Goal: Task Accomplishment & Management: Manage account settings

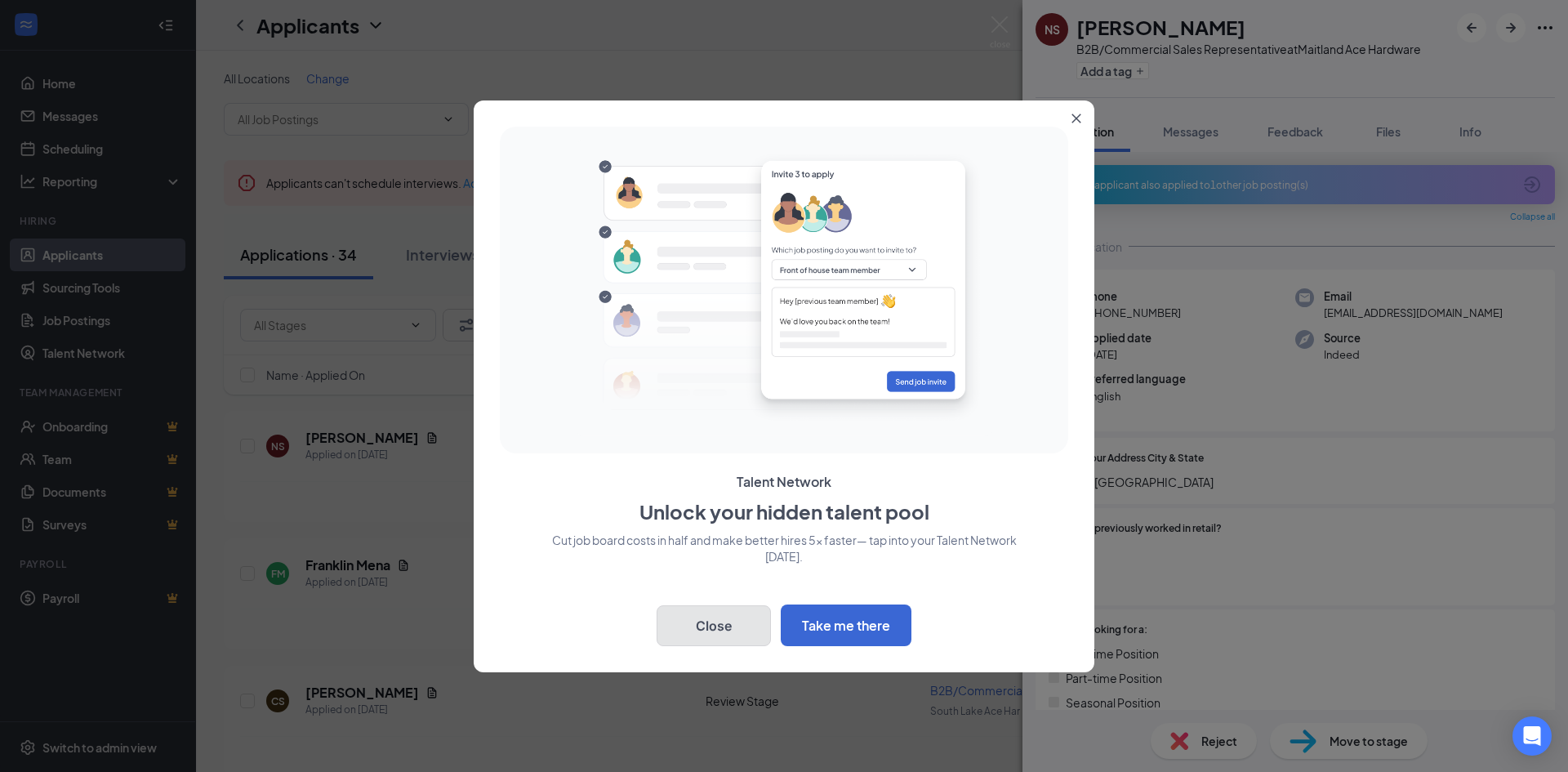
click at [716, 625] on button "Close" at bounding box center [713, 625] width 114 height 41
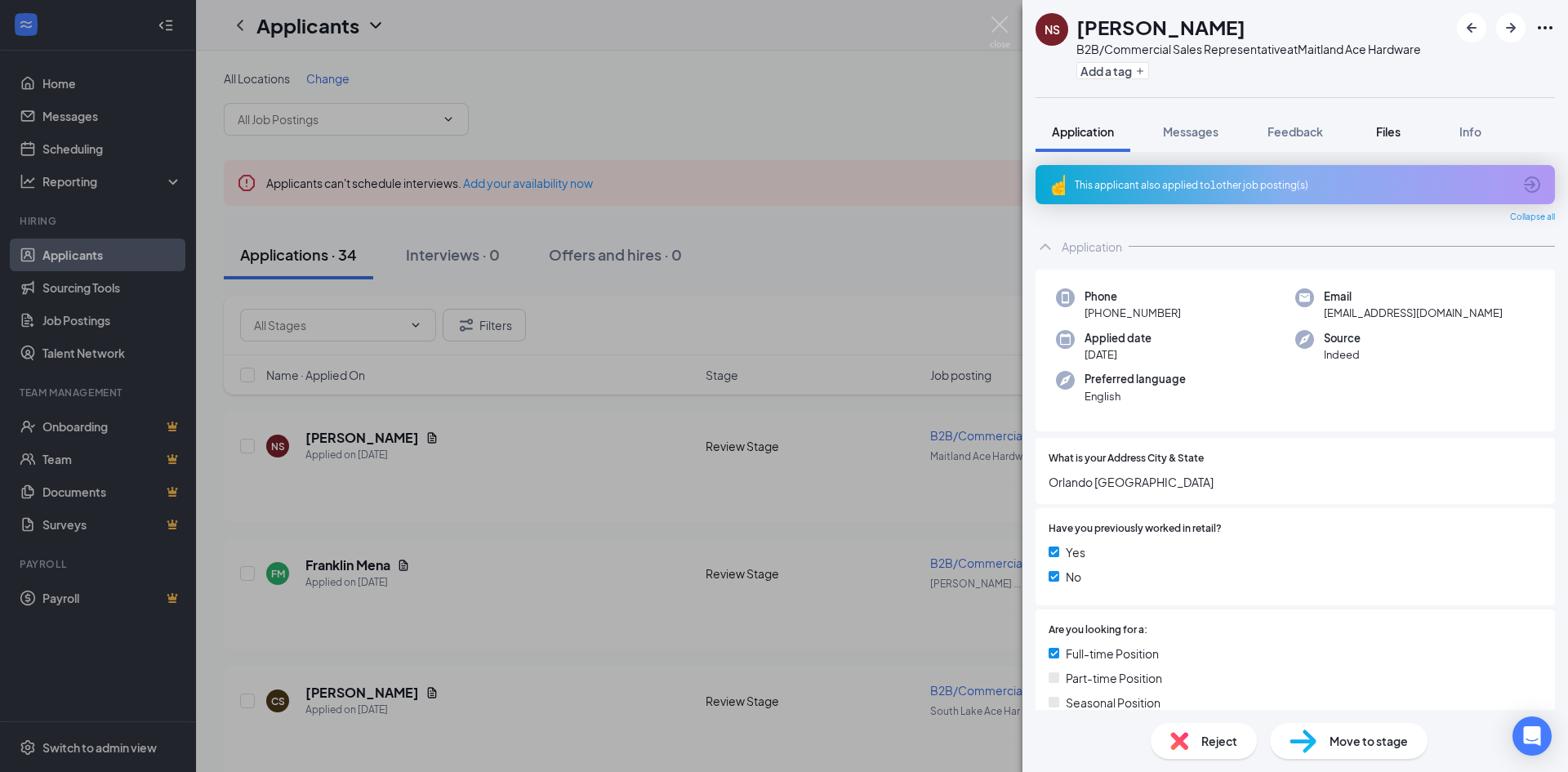
click at [1391, 129] on span "Files" at bounding box center [1388, 132] width 25 height 15
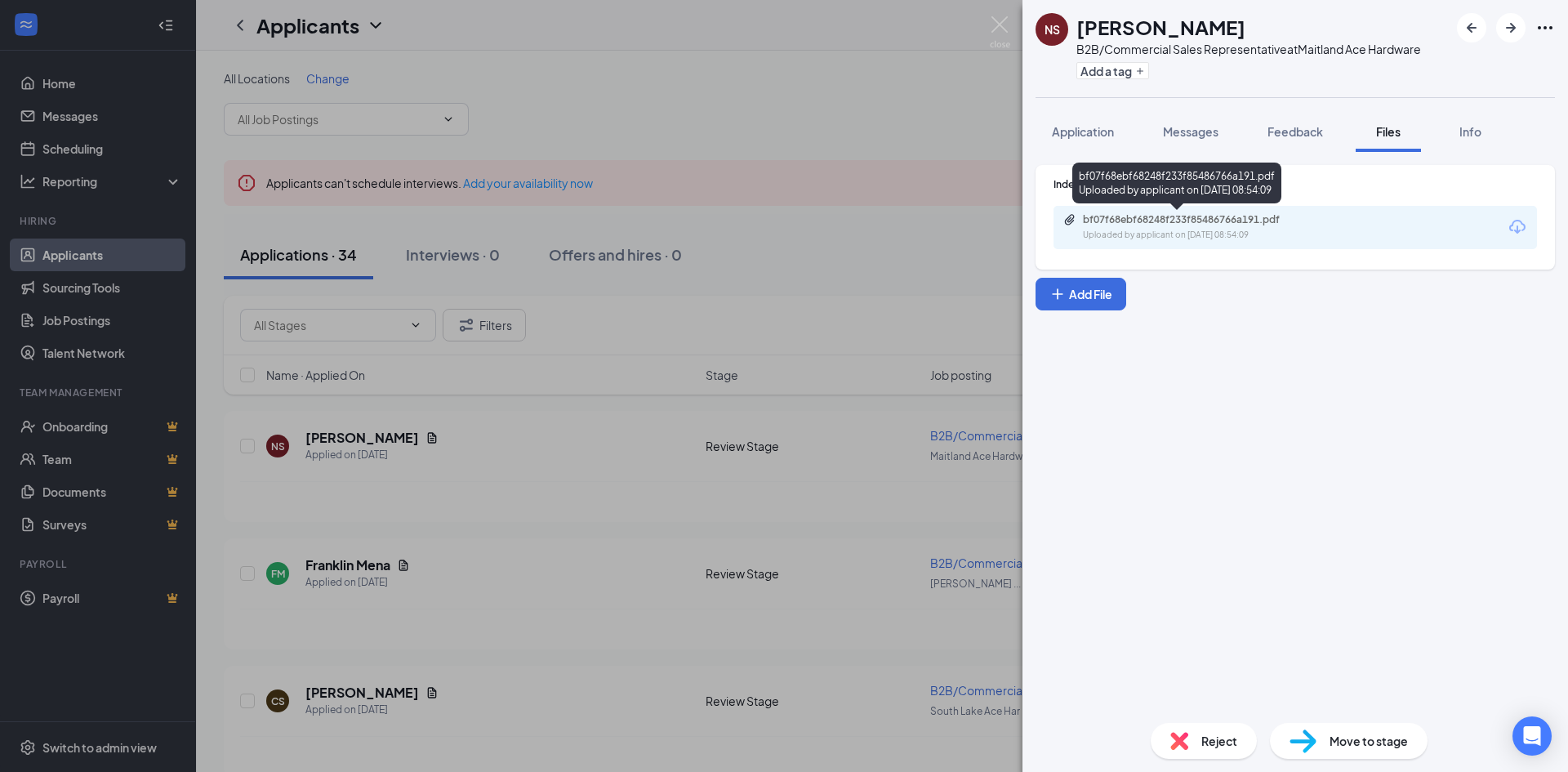
click at [1171, 214] on div "bf07f68ebf68248f233f85486766a191.pdf" at bounding box center [1197, 219] width 229 height 13
click at [1188, 740] on img at bounding box center [1179, 741] width 18 height 18
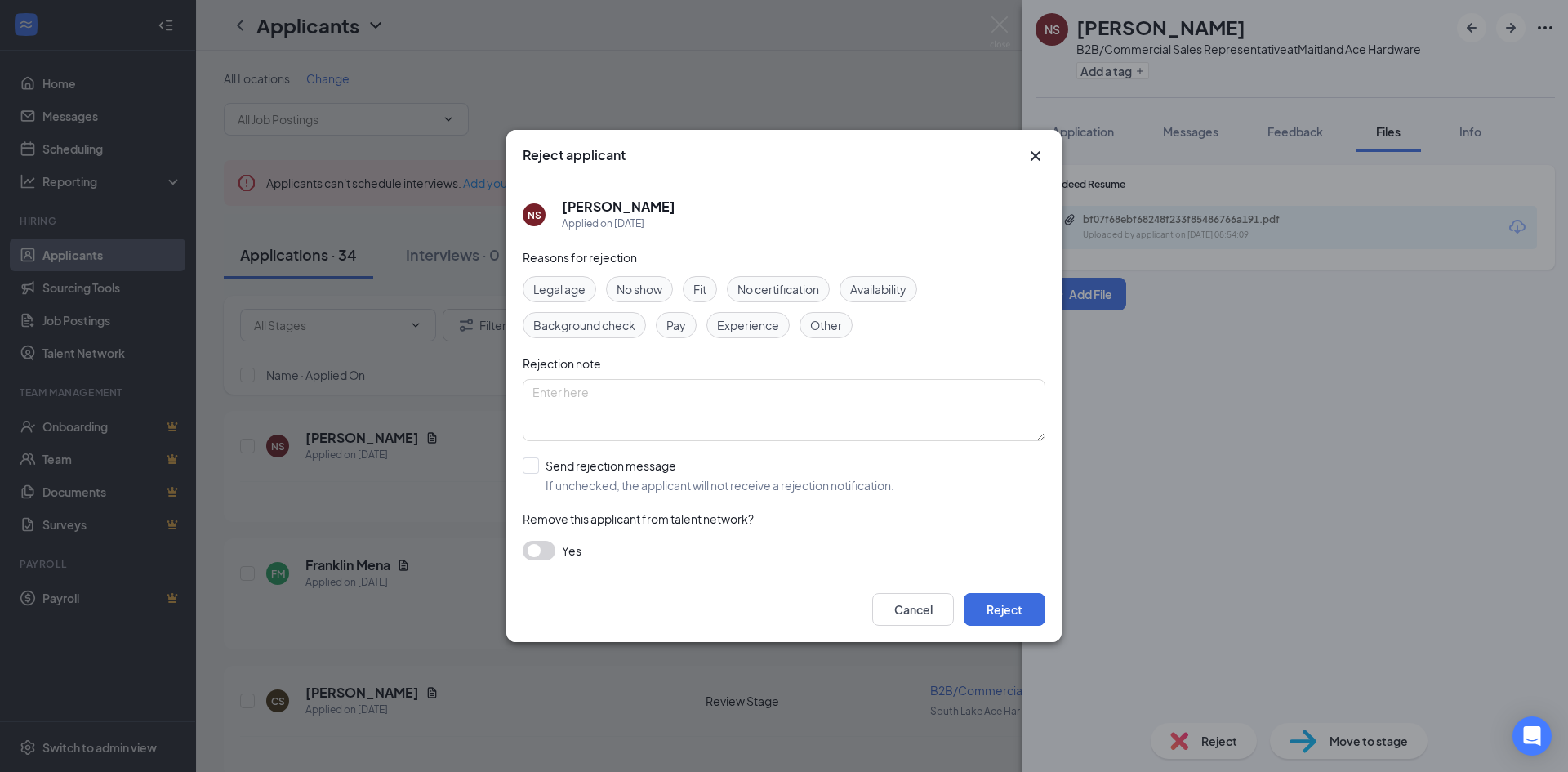
click at [737, 330] on span "Experience" at bounding box center [748, 325] width 62 height 18
click at [985, 602] on button "Reject" at bounding box center [1004, 609] width 81 height 33
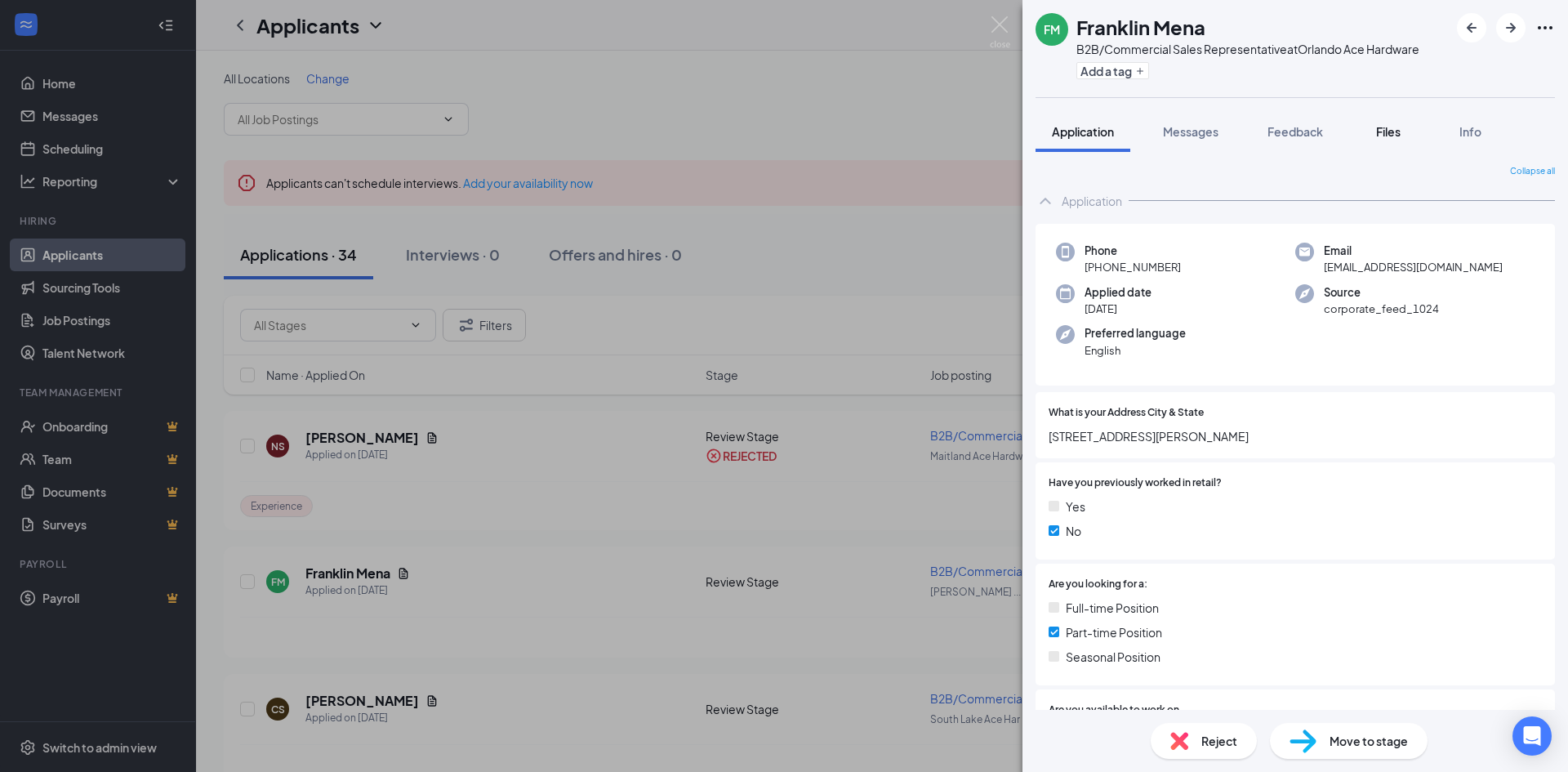
click at [1392, 129] on span "Files" at bounding box center [1388, 132] width 25 height 15
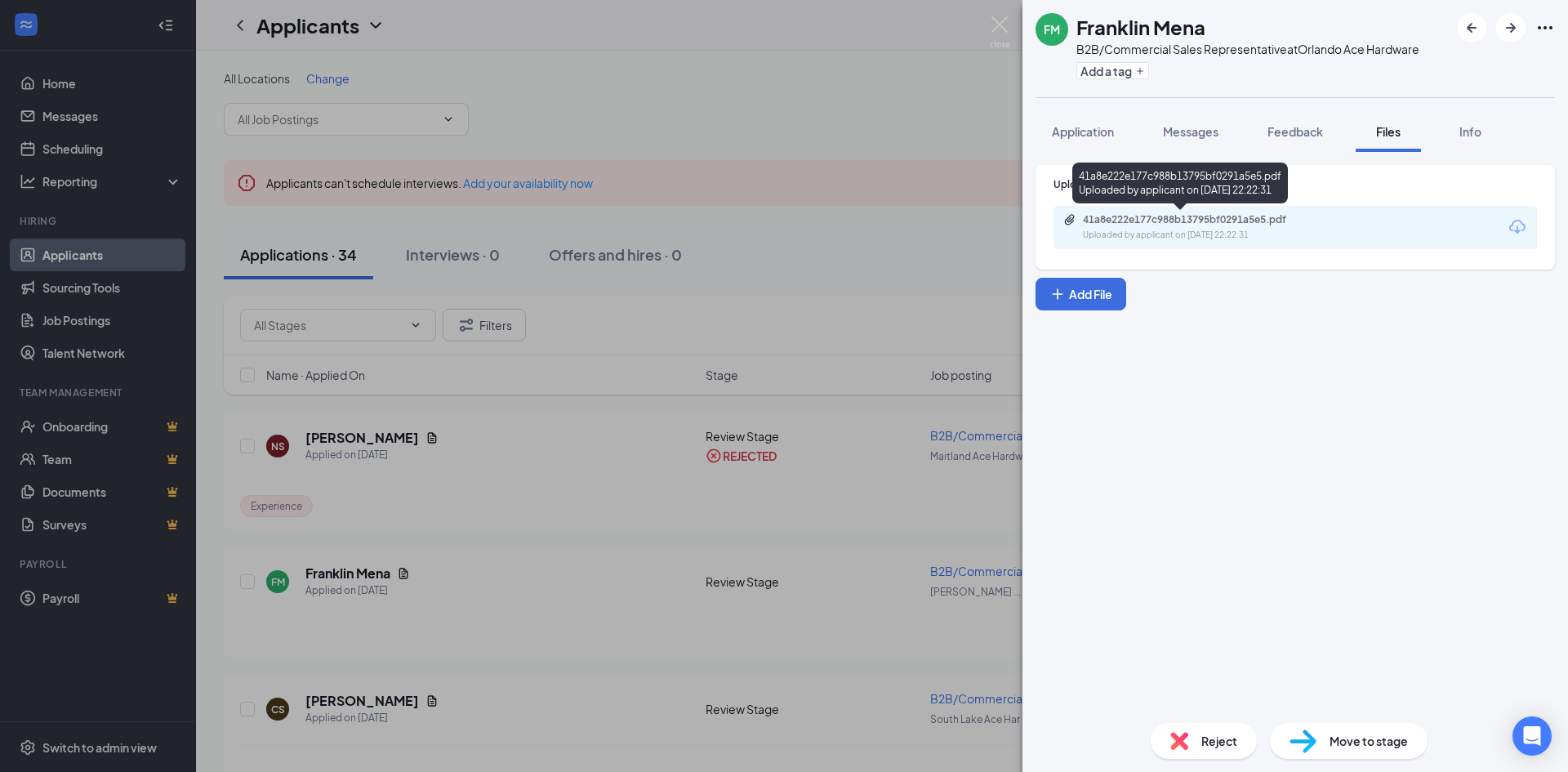
click at [1159, 219] on div "41a8e222e177c988b13795bf0291a5e5.pdf" at bounding box center [1197, 219] width 229 height 13
click at [1219, 743] on span "Reject" at bounding box center [1219, 741] width 36 height 18
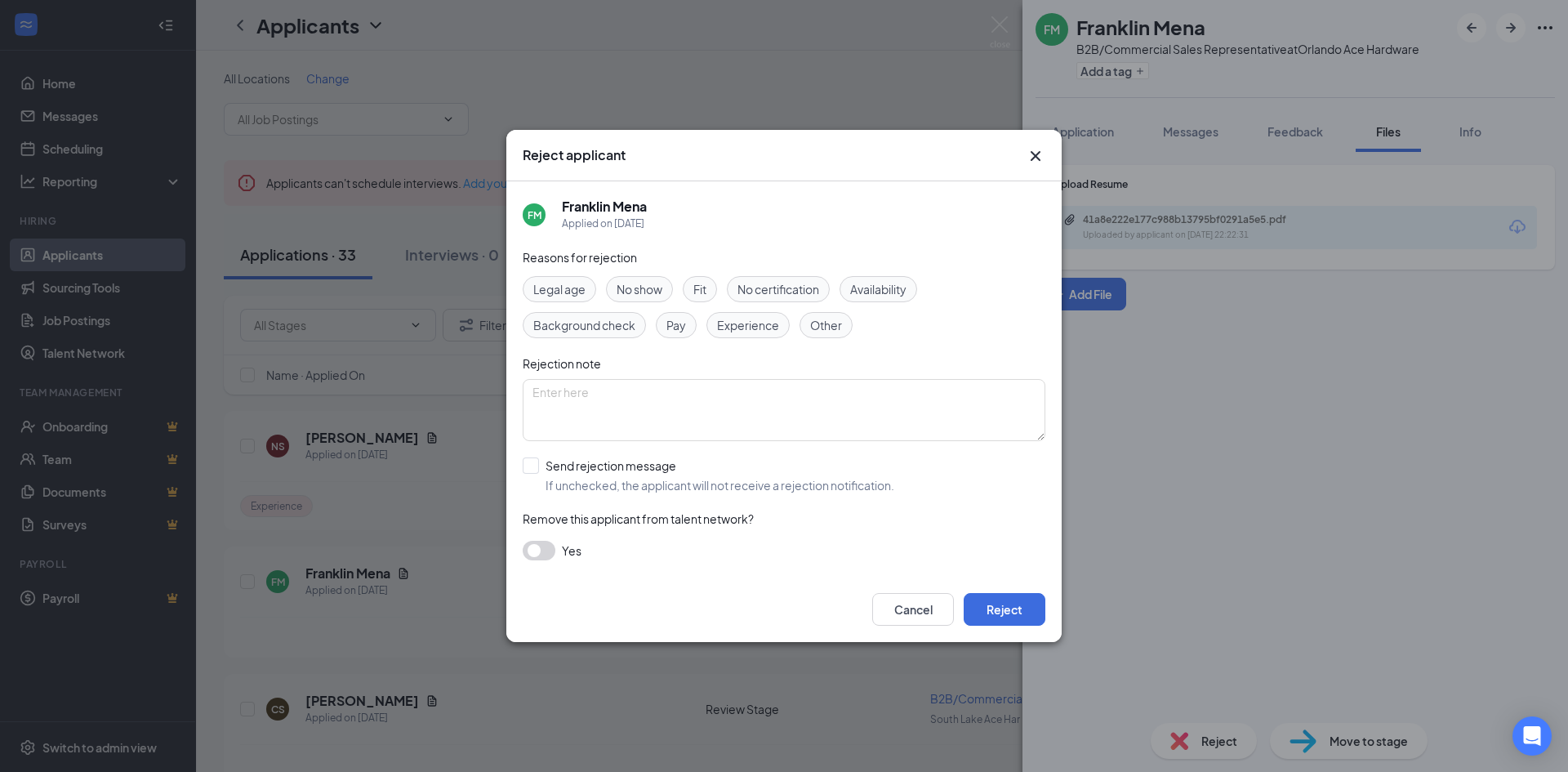
click at [739, 325] on span "Experience" at bounding box center [748, 325] width 62 height 18
click at [1000, 605] on button "Reject" at bounding box center [1004, 609] width 81 height 33
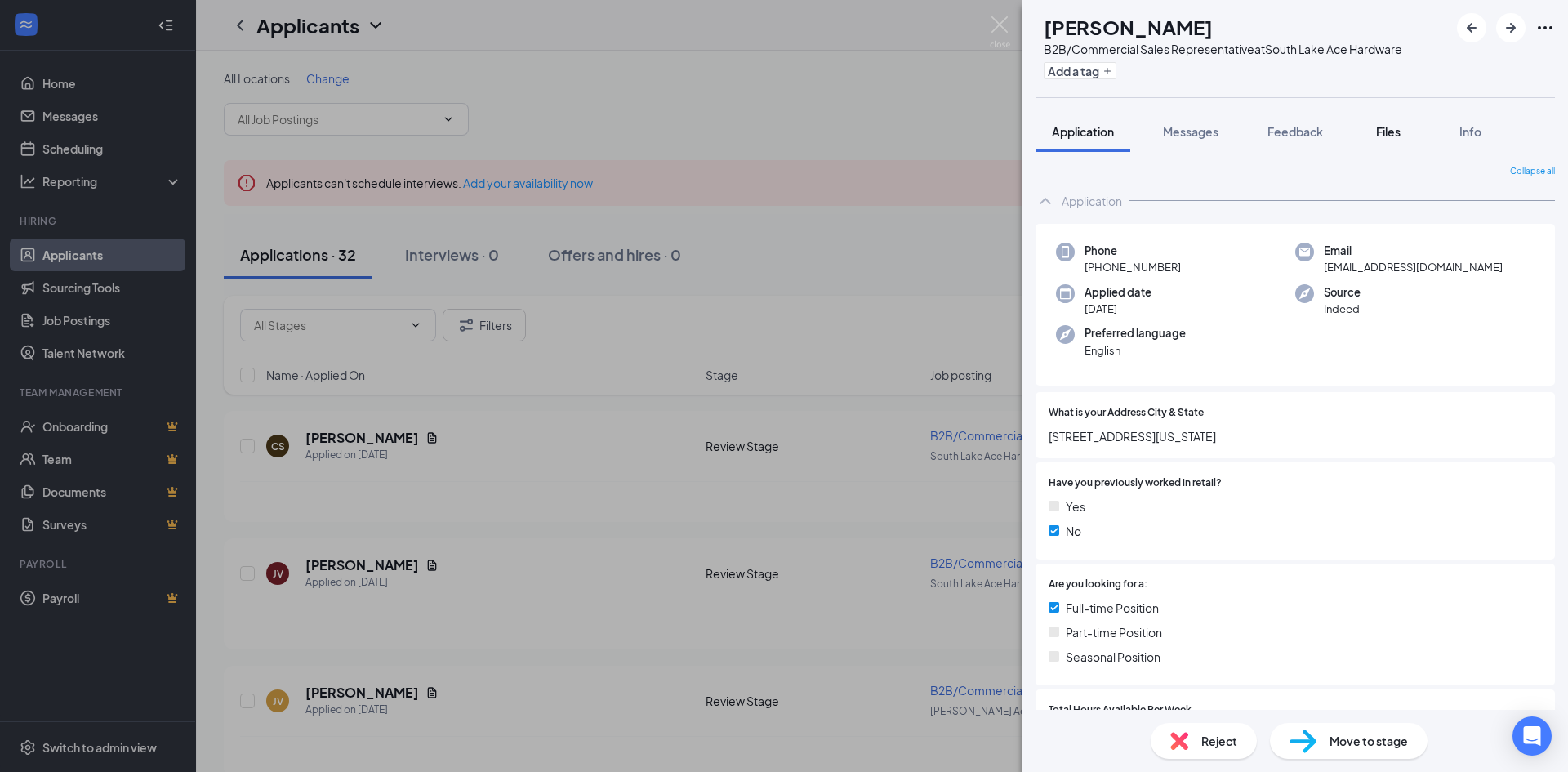
click at [1391, 127] on span "Files" at bounding box center [1388, 132] width 25 height 15
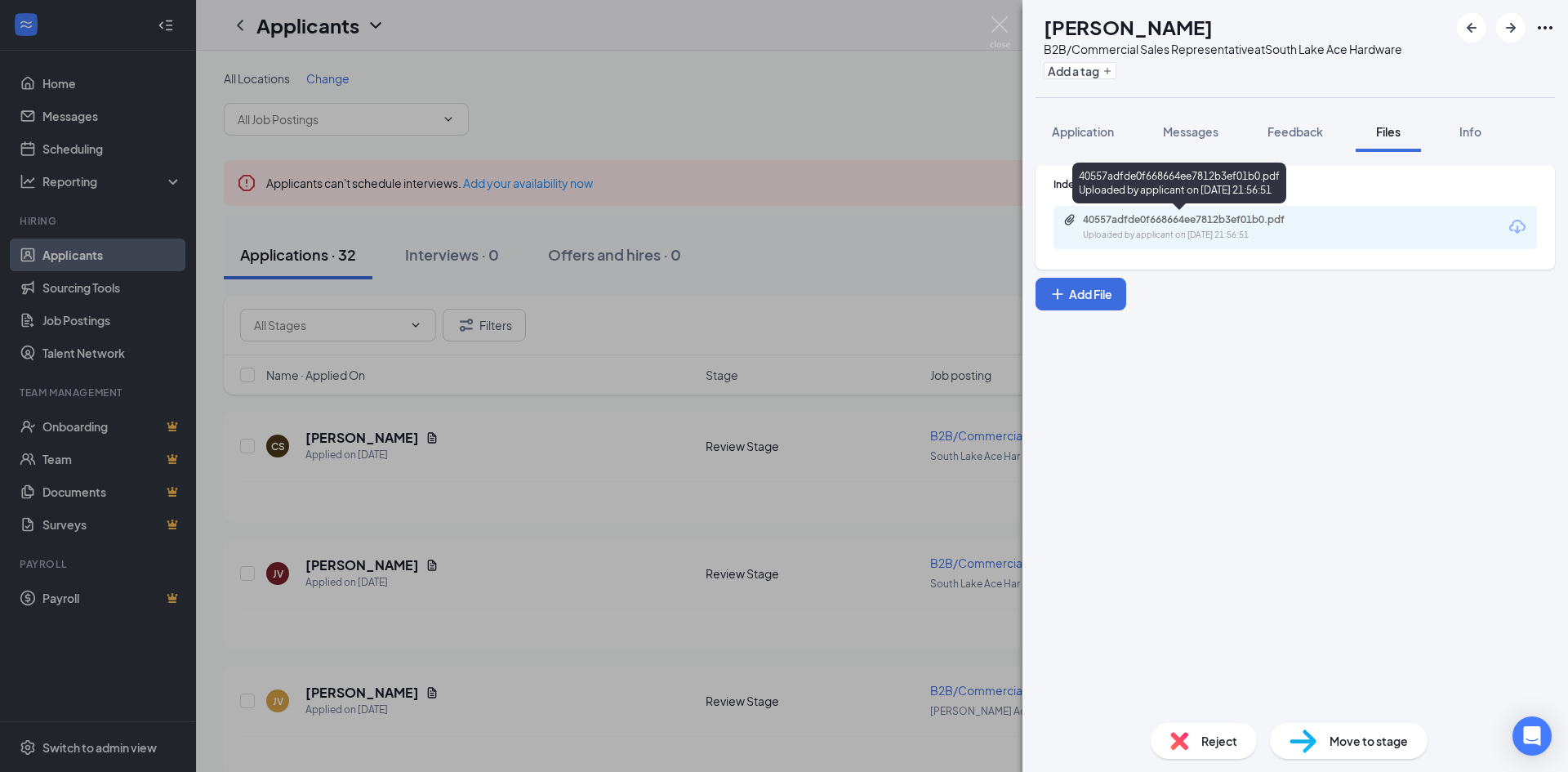
click at [1174, 213] on div "40557adfde0f668664ee7812b3ef01b0.pdf" at bounding box center [1197, 219] width 229 height 13
click at [1201, 733] on span "Reject" at bounding box center [1219, 741] width 36 height 18
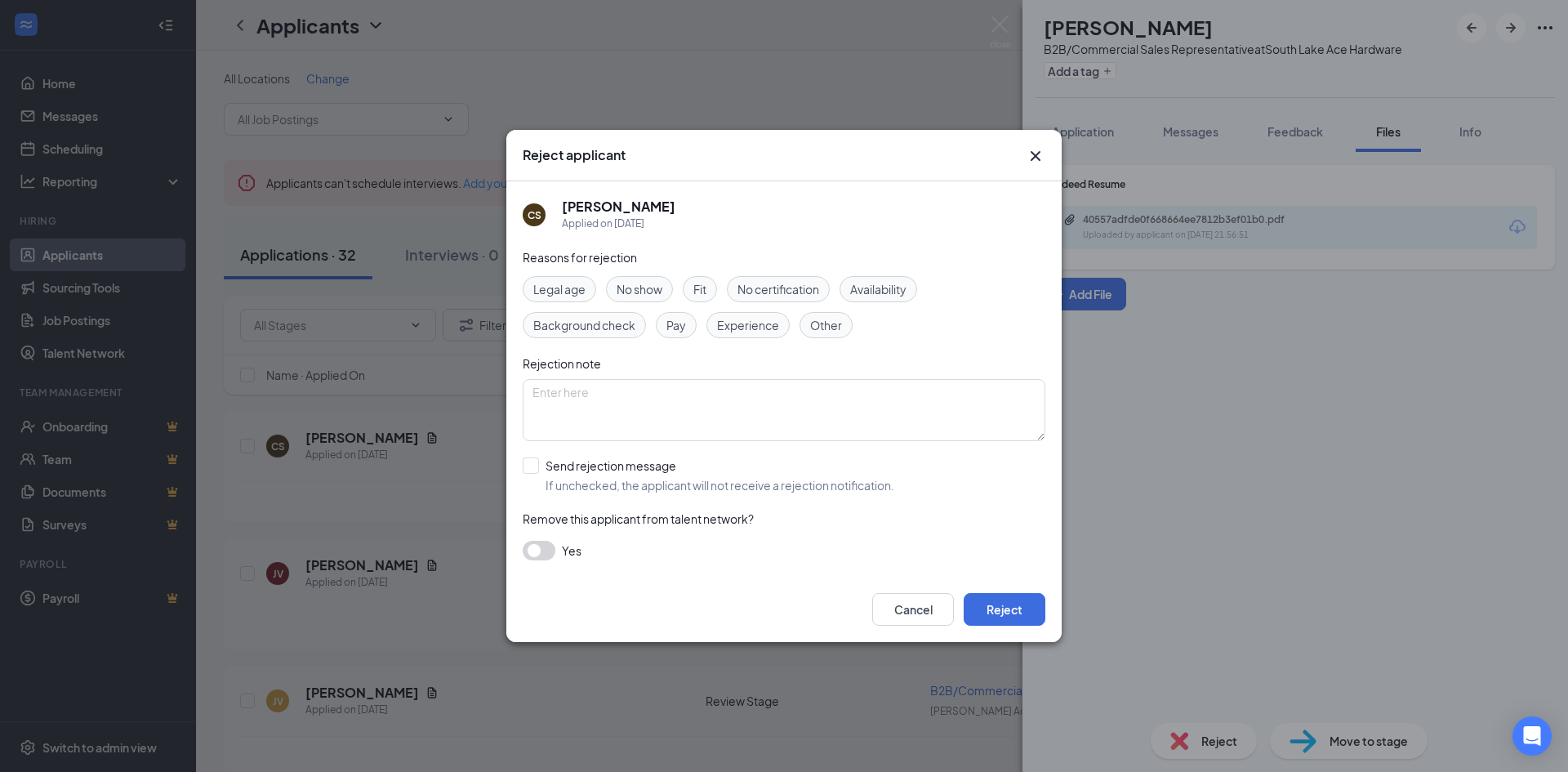
click at [724, 321] on span "Experience" at bounding box center [748, 325] width 62 height 18
click at [1016, 612] on button "Reject" at bounding box center [1004, 609] width 81 height 33
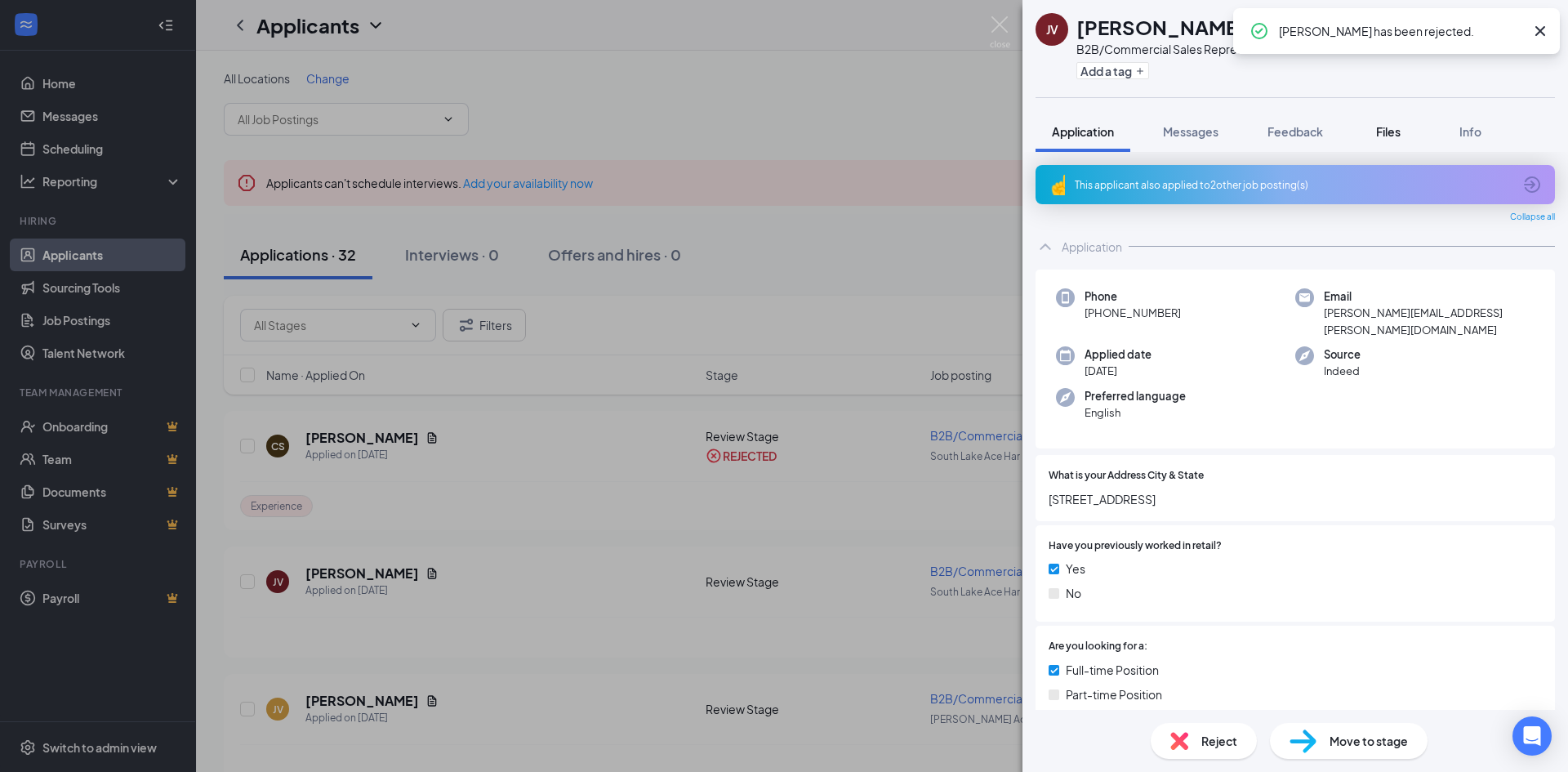
click at [1385, 128] on span "Files" at bounding box center [1388, 132] width 25 height 15
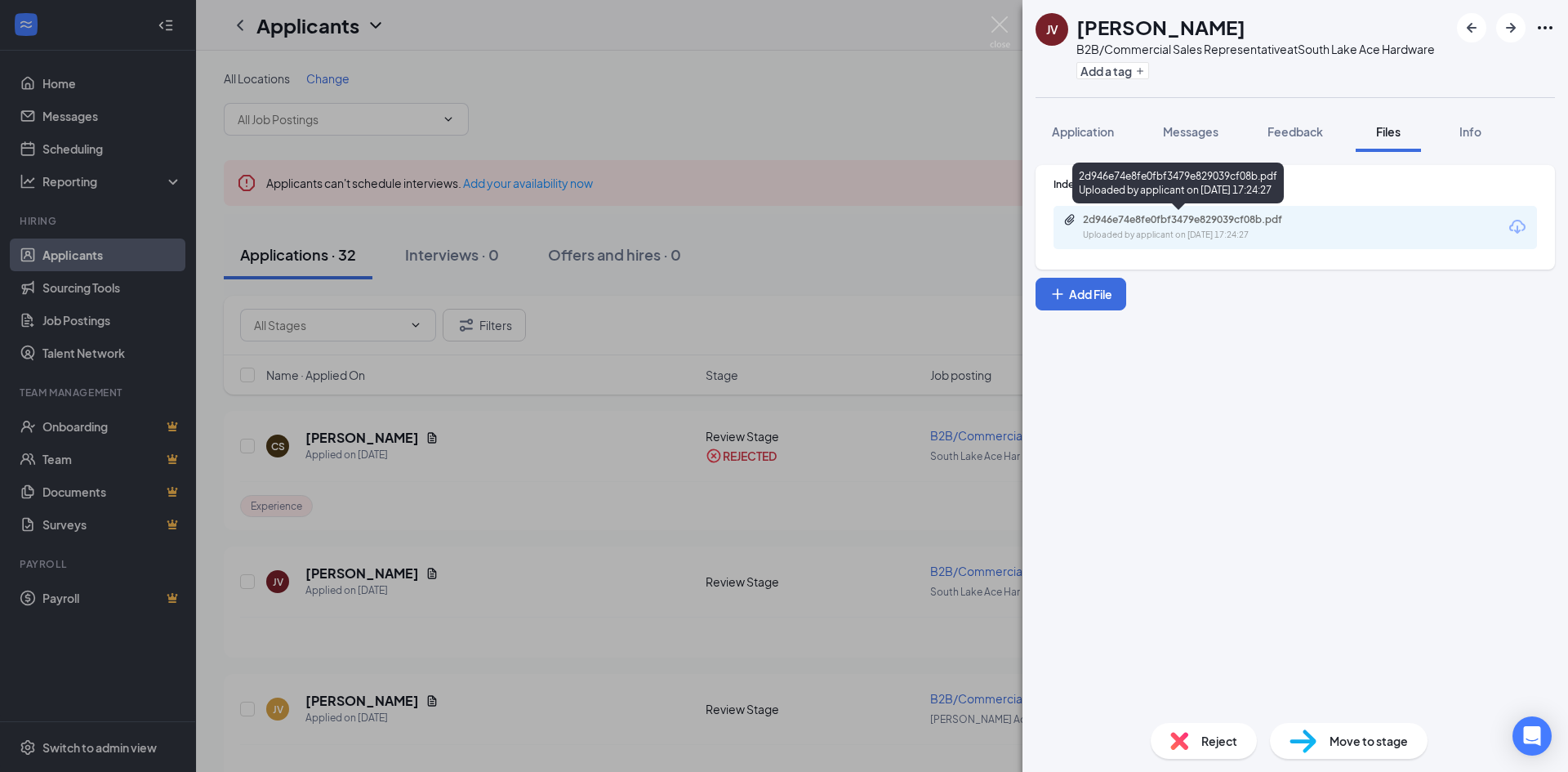
click at [1202, 216] on div "2d946e74e8fe0fbf3479e829039cf08b.pdf" at bounding box center [1197, 219] width 229 height 13
click at [1189, 740] on div "Reject" at bounding box center [1204, 741] width 106 height 36
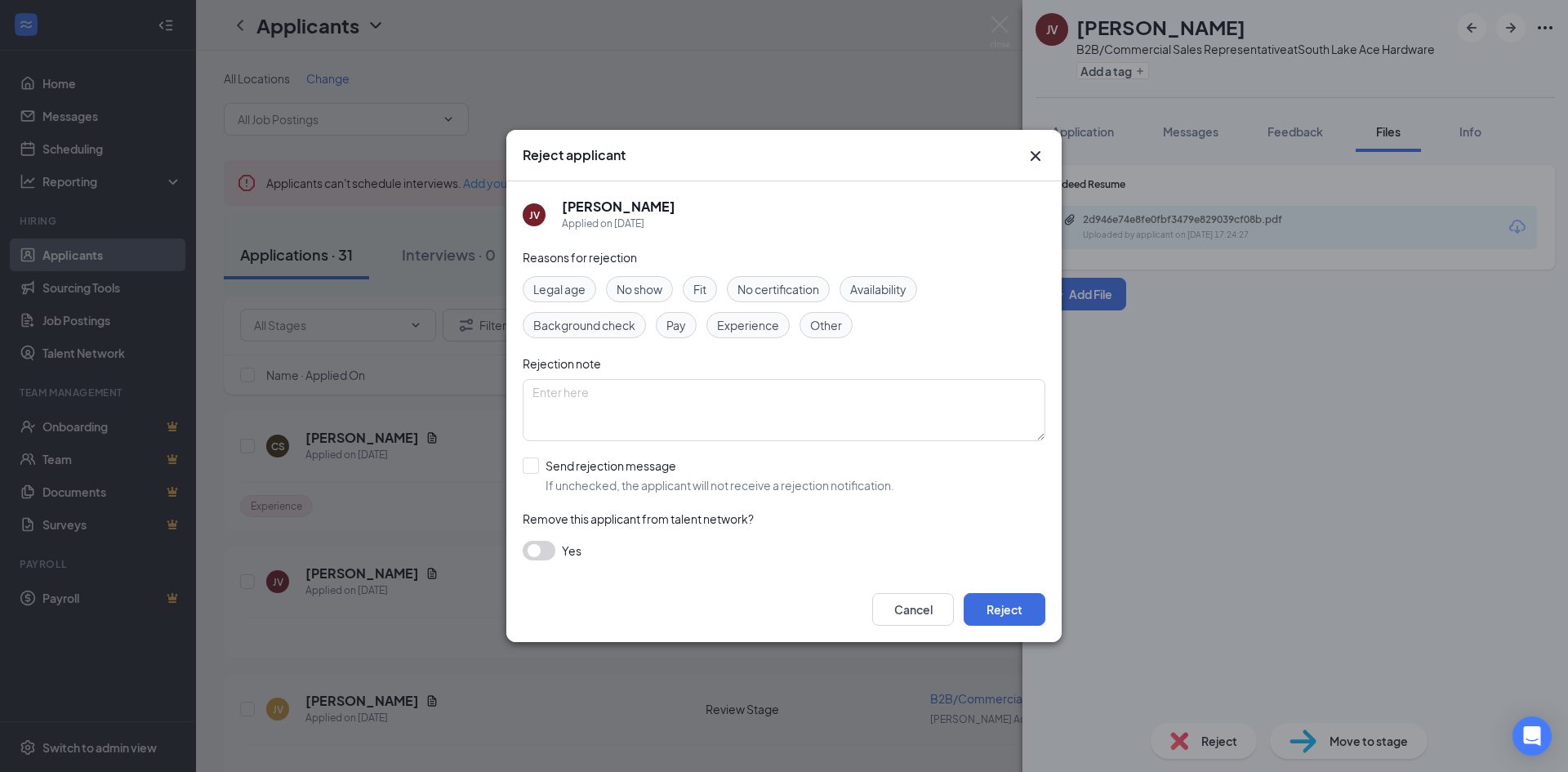
drag, startPoint x: 745, startPoint y: 325, endPoint x: 740, endPoint y: 335, distance: 11.2
click at [743, 325] on span "Experience" at bounding box center [748, 325] width 62 height 18
click at [998, 602] on button "Reject" at bounding box center [1004, 609] width 81 height 33
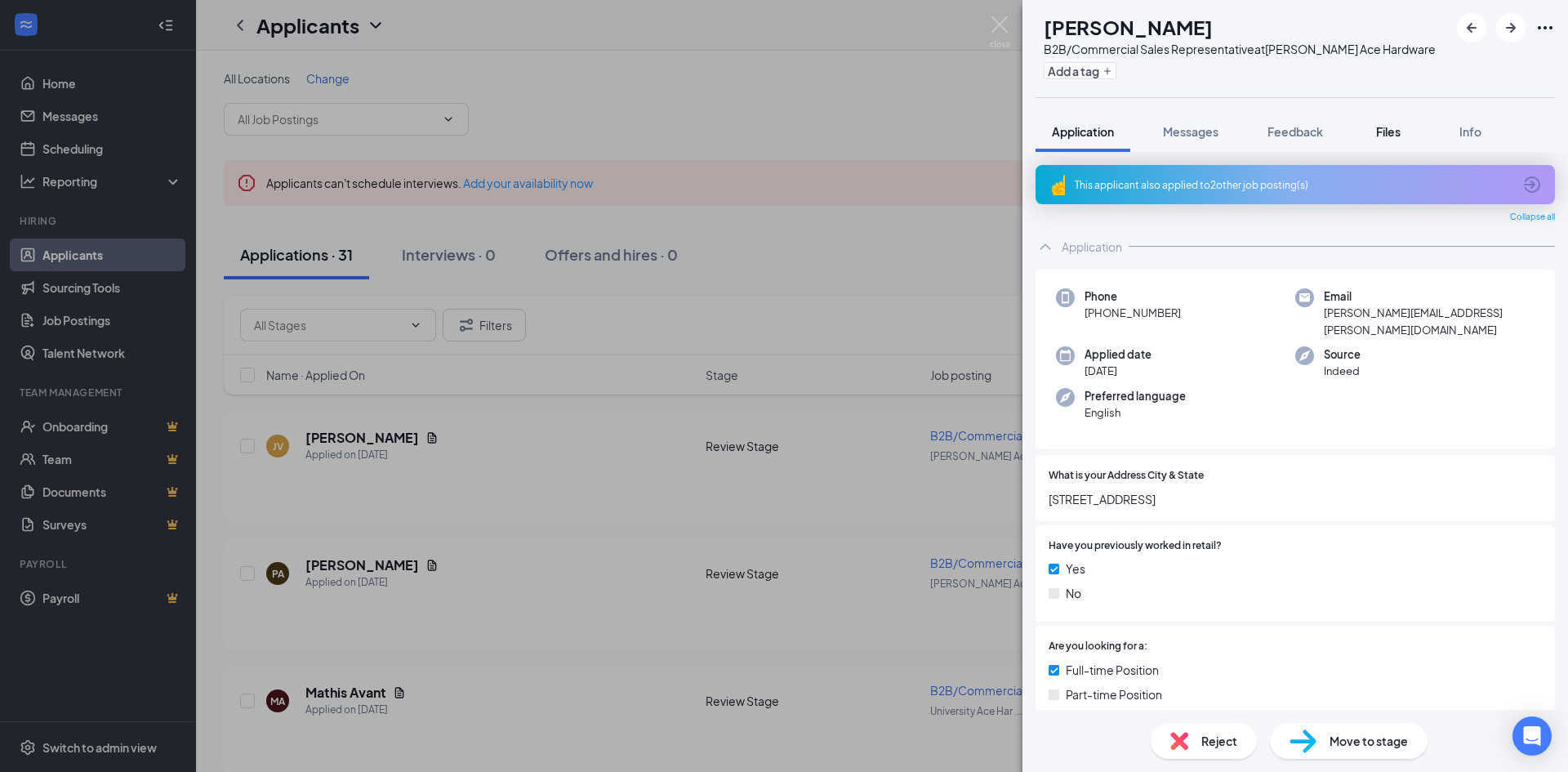
drag, startPoint x: 1385, startPoint y: 129, endPoint x: 1369, endPoint y: 163, distance: 37.6
click at [1385, 129] on span "Files" at bounding box center [1388, 132] width 25 height 15
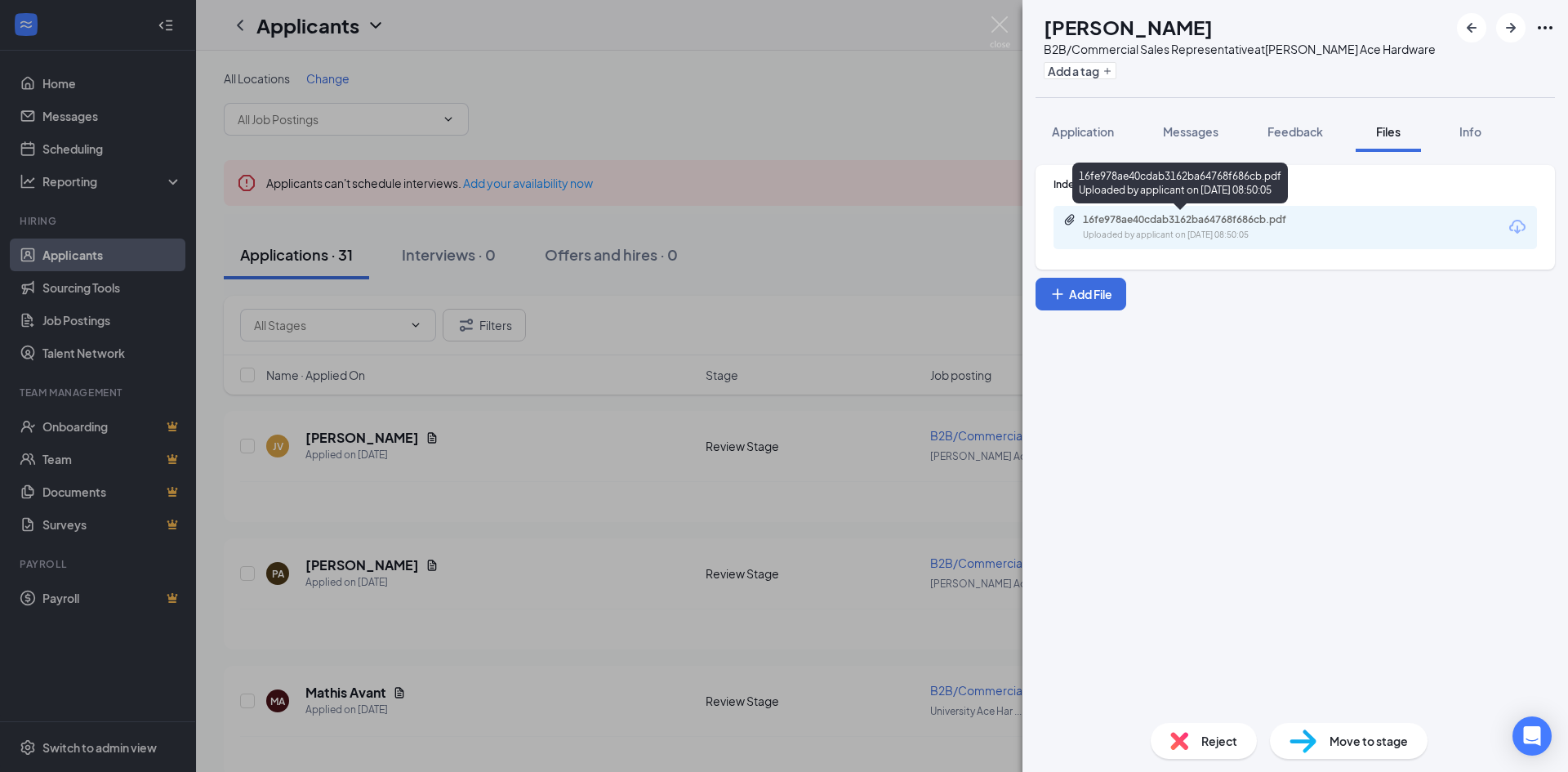
click at [1173, 220] on div "16fe978ae40cdab3162ba64768f686cb.pdf" at bounding box center [1197, 219] width 229 height 13
click at [1183, 740] on img at bounding box center [1179, 741] width 18 height 18
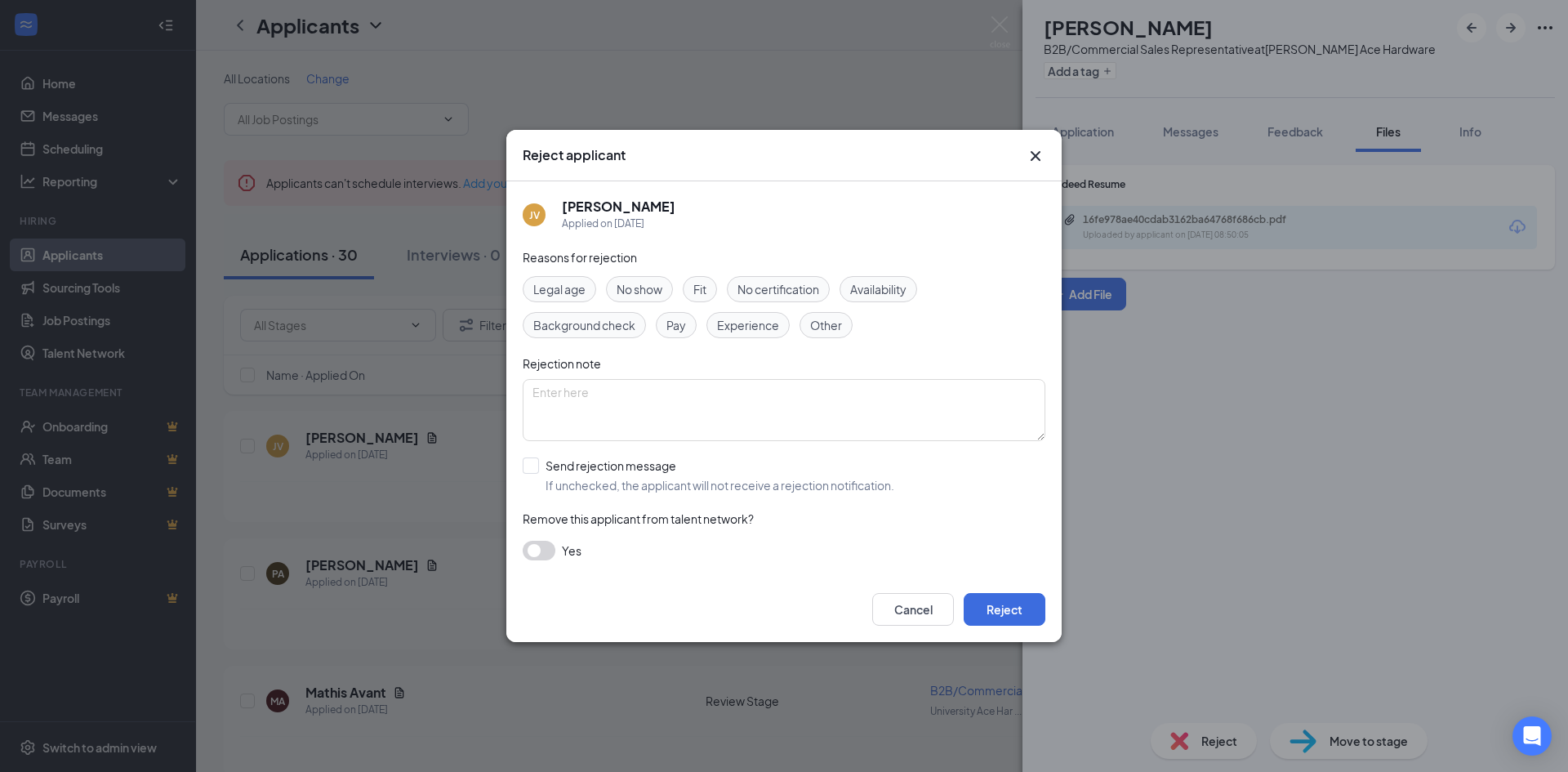
click at [739, 321] on span "Experience" at bounding box center [748, 325] width 62 height 18
click at [984, 604] on button "Reject" at bounding box center [1004, 609] width 81 height 33
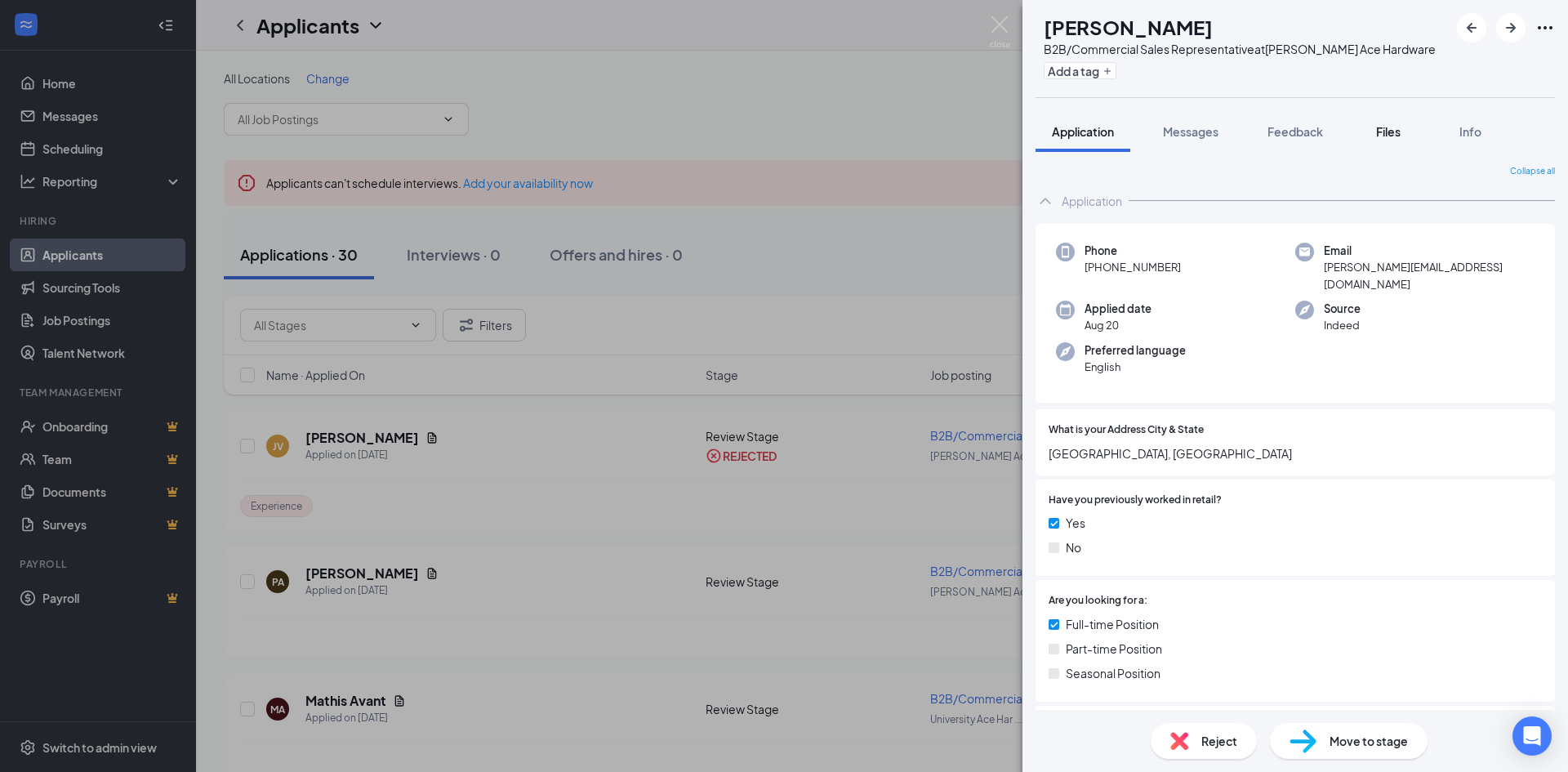
click at [1388, 129] on span "Files" at bounding box center [1388, 132] width 25 height 15
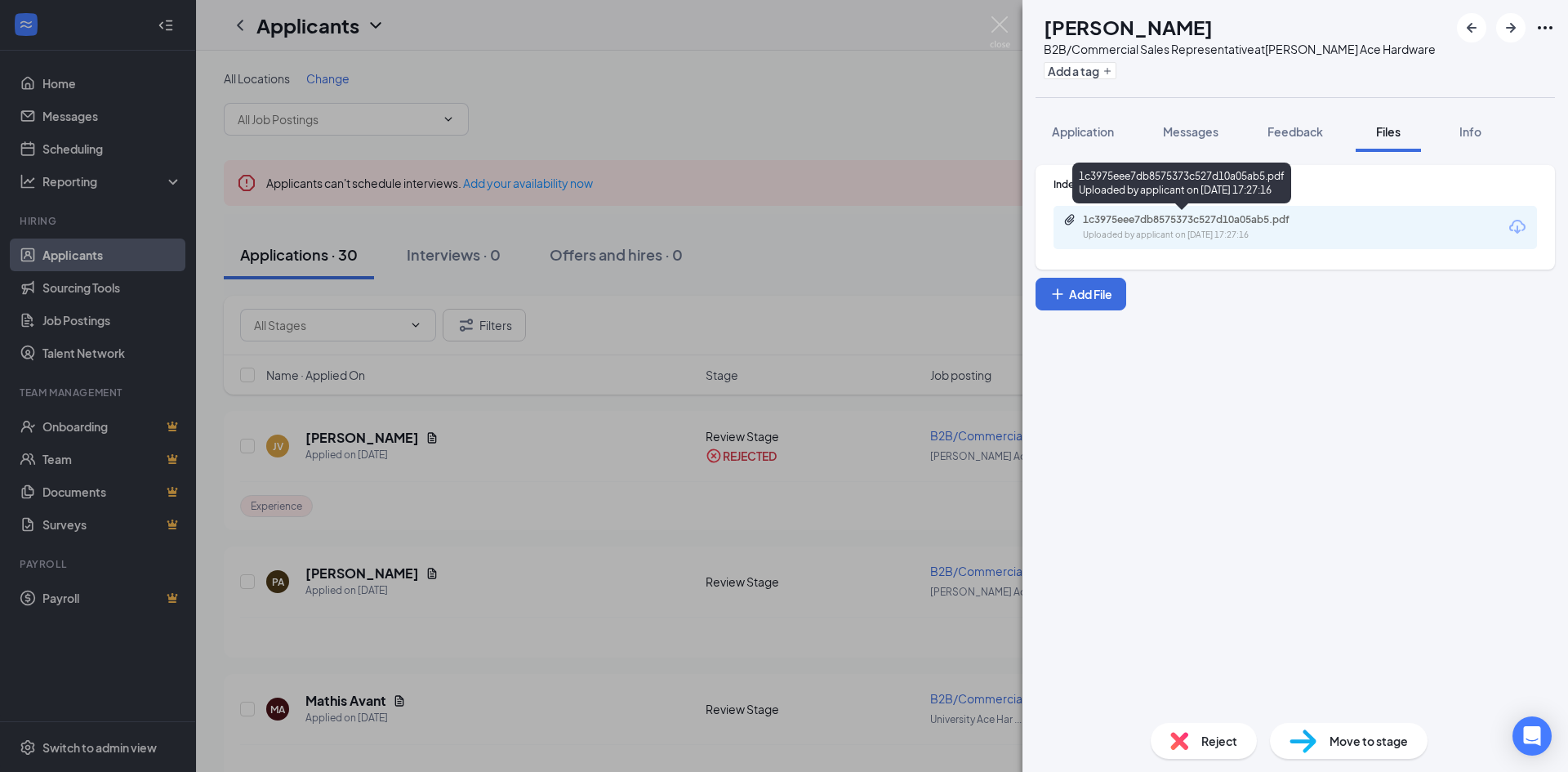
click at [1209, 218] on div "1c3975eee7db8575373c527d10a05ab5.pdf" at bounding box center [1197, 219] width 229 height 13
click at [1192, 742] on div "Reject" at bounding box center [1204, 741] width 106 height 36
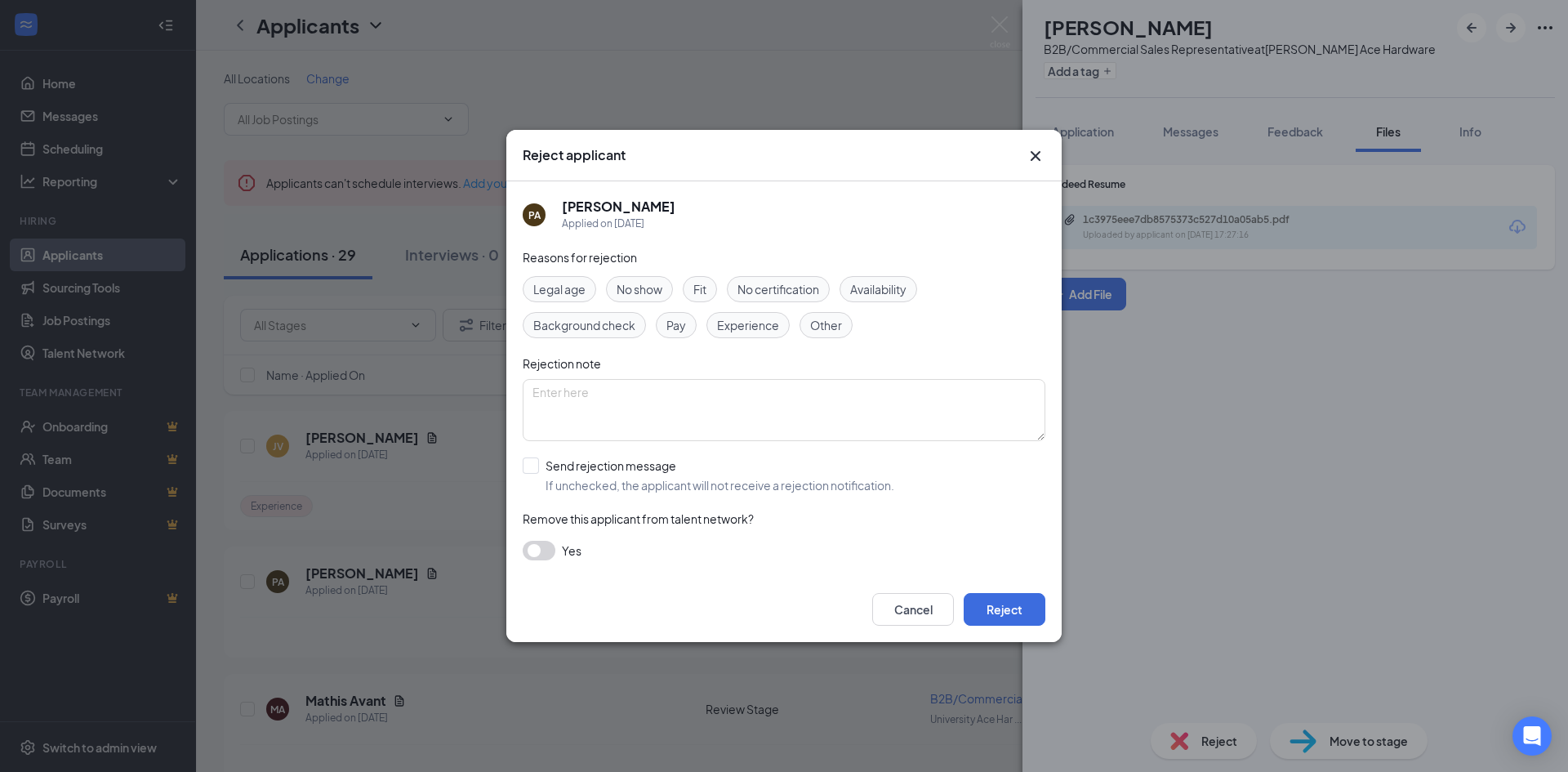
click at [855, 360] on div "Reasons for rejection Legal age No show Fit No certification Availability Backg…" at bounding box center [784, 412] width 523 height 328
click at [740, 328] on span "Experience" at bounding box center [748, 325] width 62 height 18
click at [1006, 609] on button "Reject" at bounding box center [1004, 609] width 81 height 33
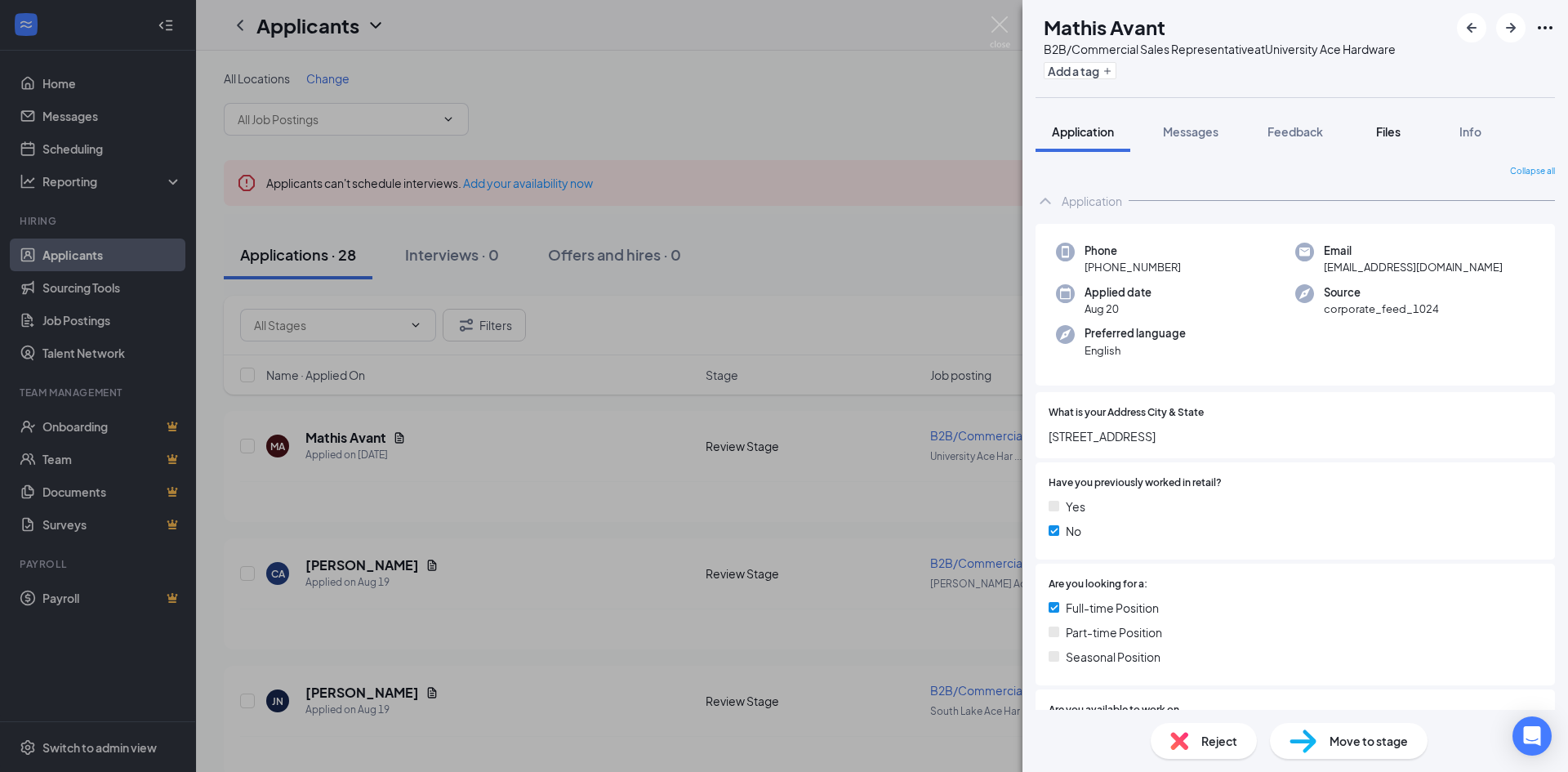
click at [1389, 131] on span "Files" at bounding box center [1388, 132] width 25 height 15
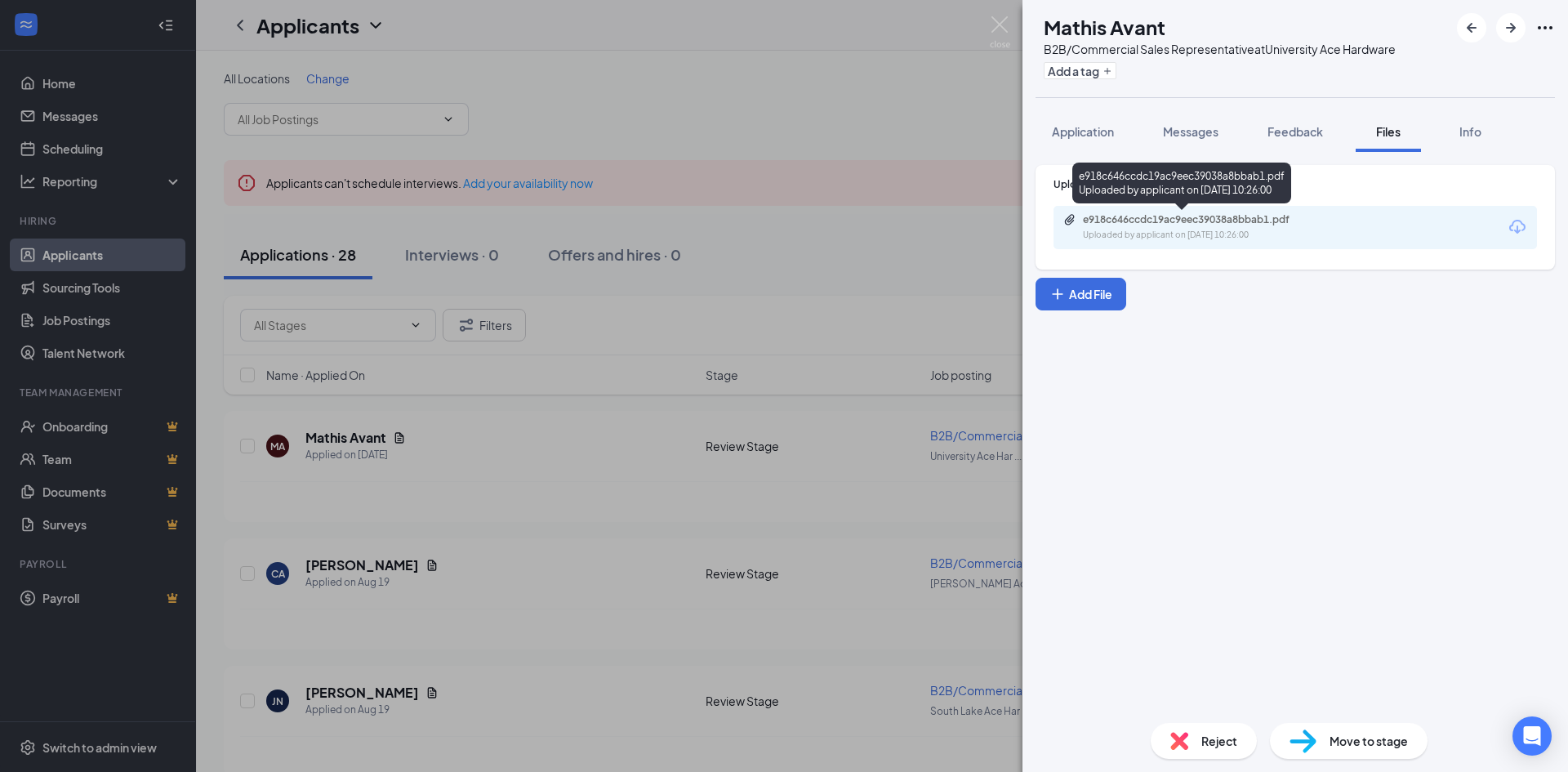
click at [1243, 216] on div "e918c646ccdc19ac9eec39038a8bbab1.pdf" at bounding box center [1197, 219] width 229 height 13
click at [1178, 742] on img at bounding box center [1179, 741] width 18 height 18
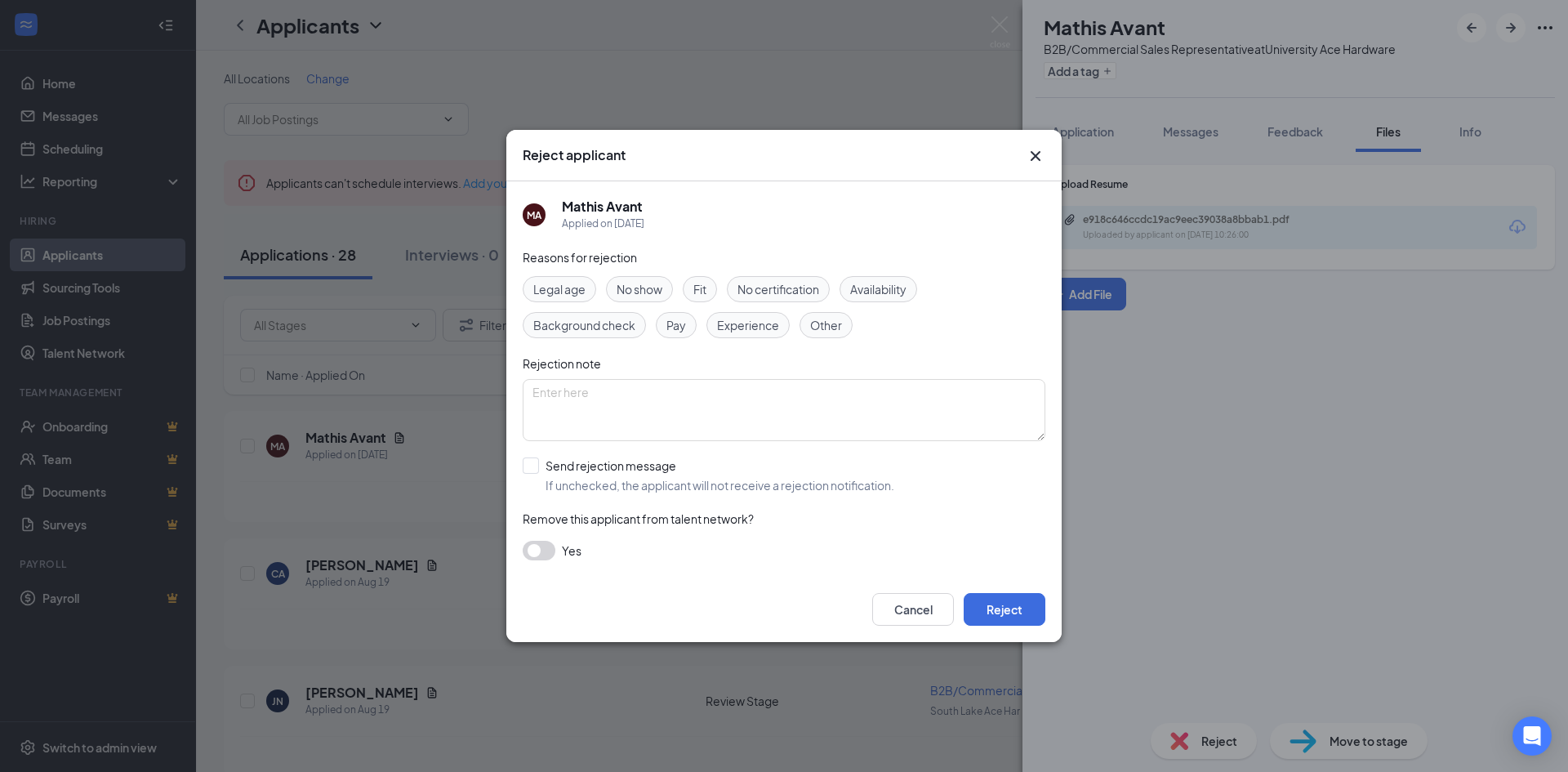
click at [758, 323] on span "Experience" at bounding box center [748, 325] width 62 height 18
click at [982, 605] on button "Reject" at bounding box center [1004, 609] width 81 height 33
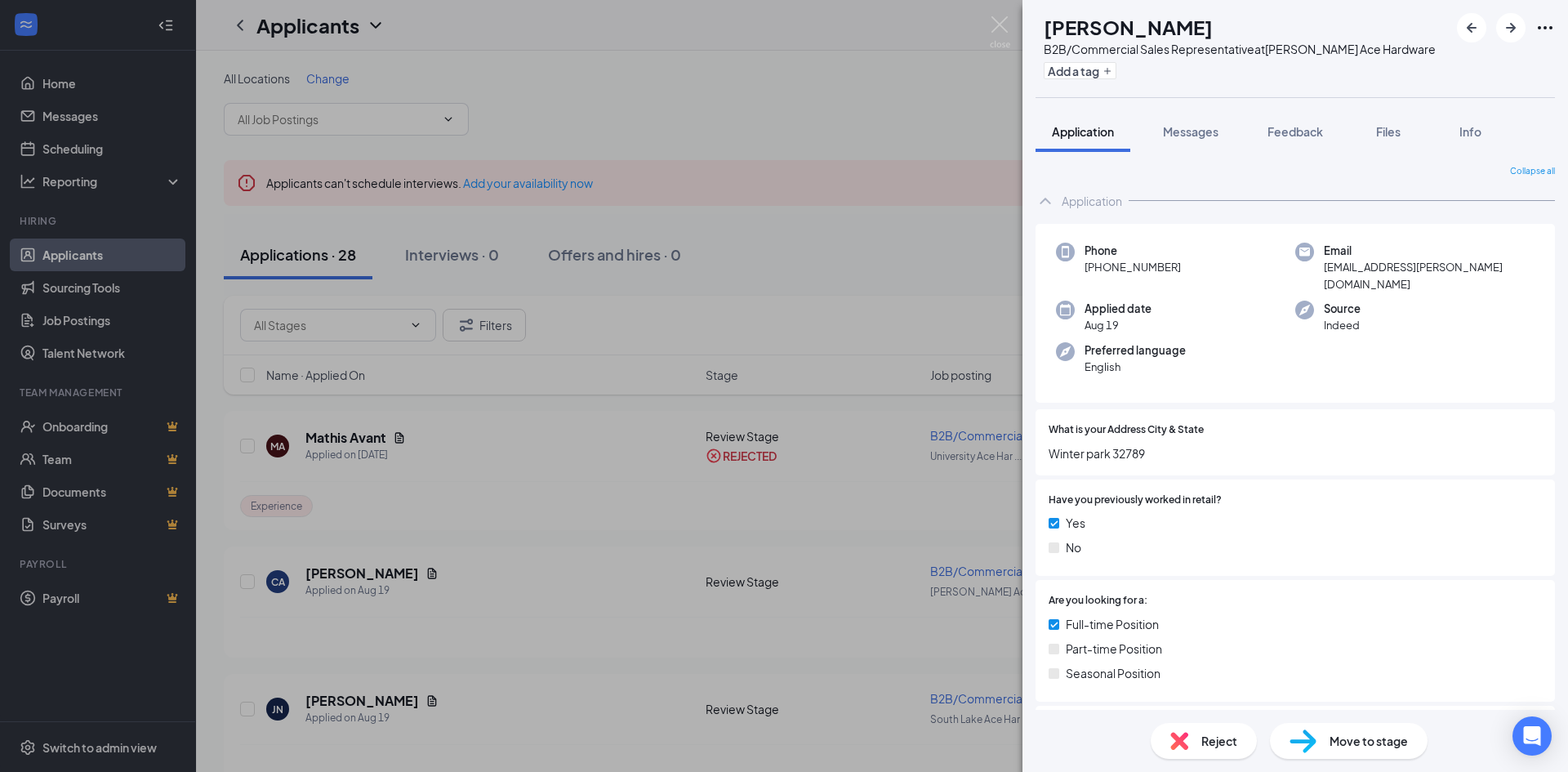
drag, startPoint x: 1388, startPoint y: 132, endPoint x: 1240, endPoint y: 423, distance: 326.5
click at [1388, 131] on span "Files" at bounding box center [1388, 132] width 25 height 15
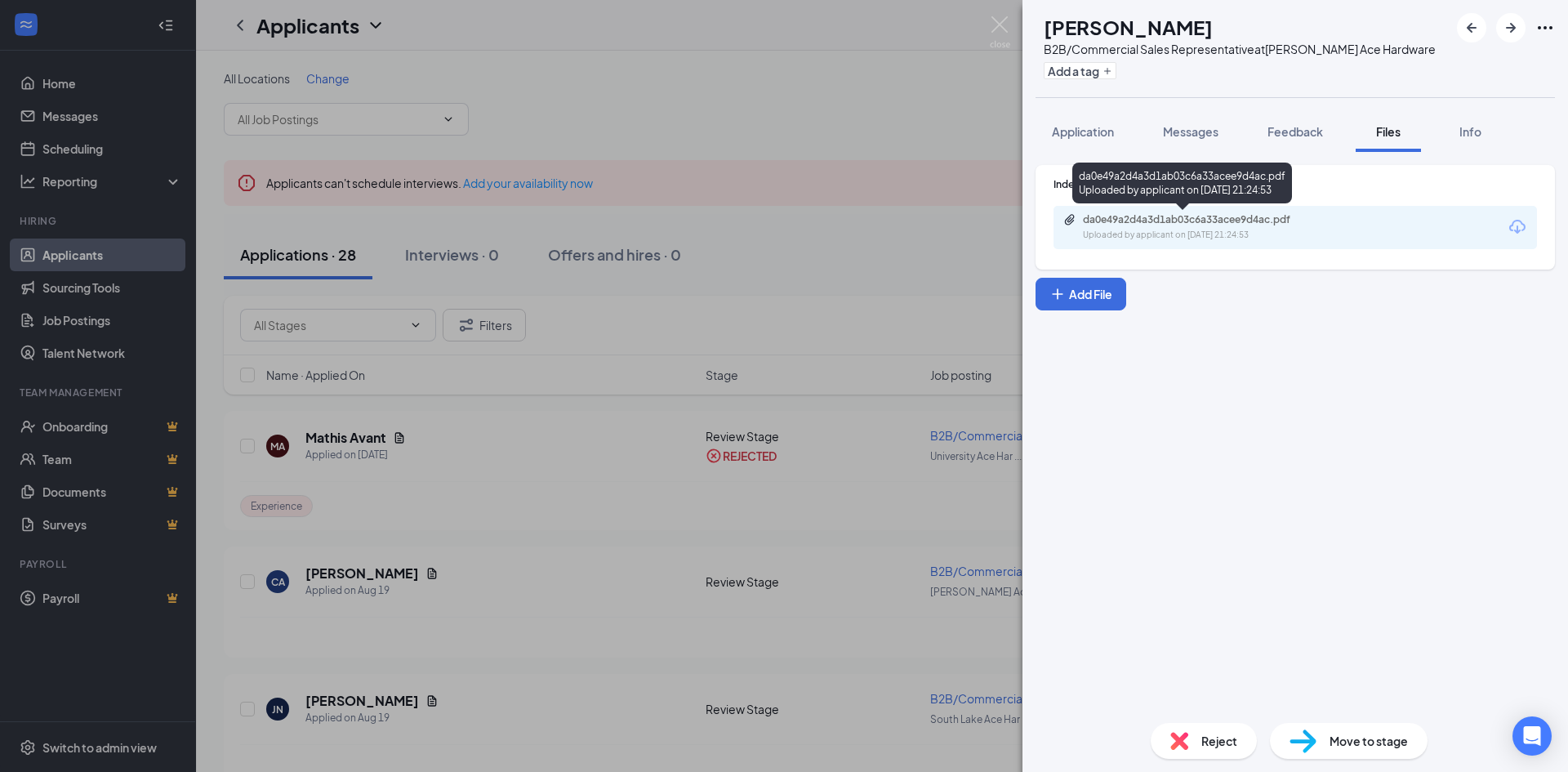
click at [1181, 227] on div "da0e49a2d4a3d1ab03c6a33acee9d4ac.pdf Uploaded by applicant on [DATE] 21:24:53" at bounding box center [1195, 227] width 265 height 28
click at [1193, 741] on div "Reject" at bounding box center [1204, 741] width 106 height 36
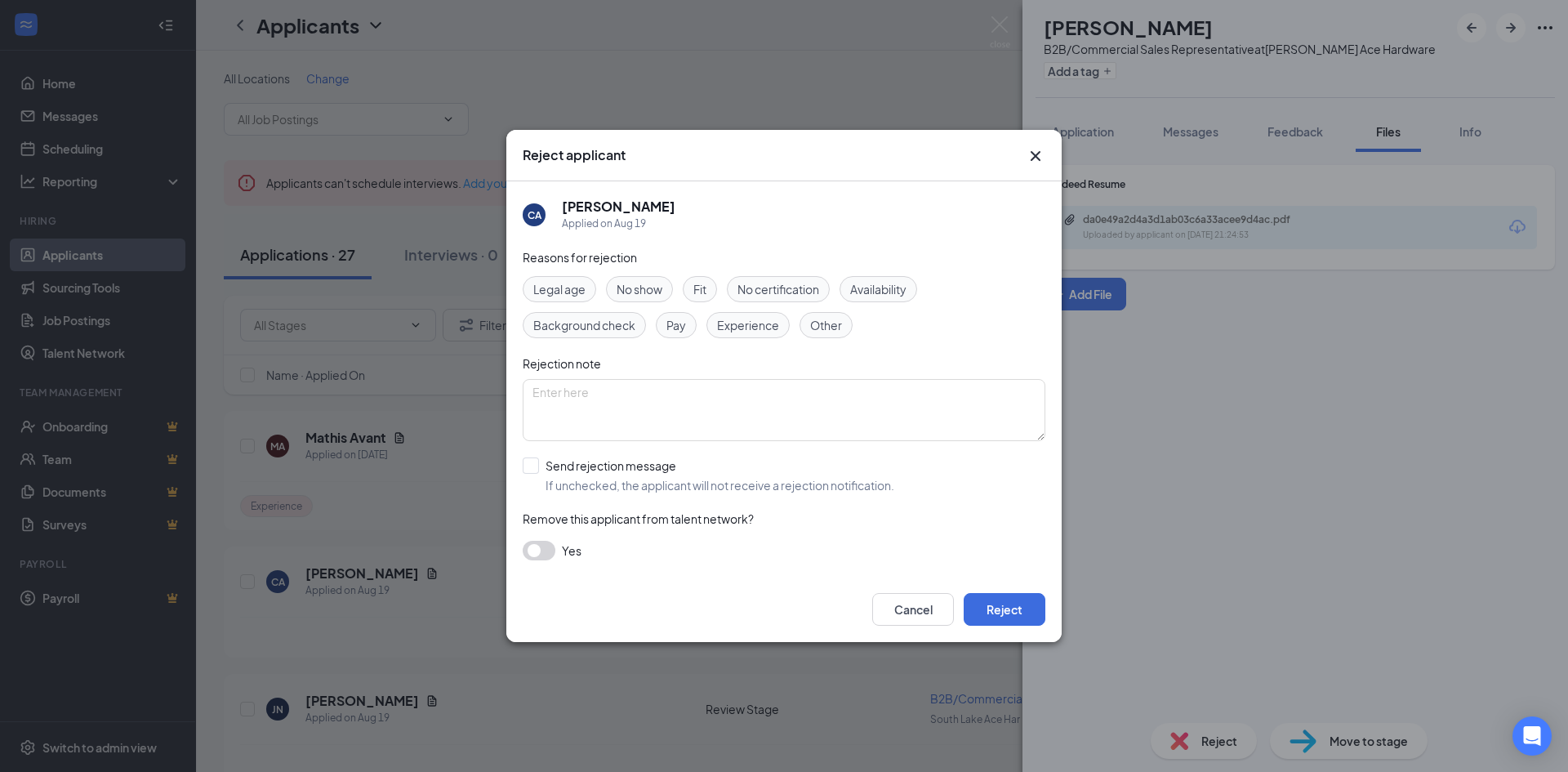
click at [743, 321] on span "Experience" at bounding box center [748, 325] width 62 height 18
click at [1014, 605] on button "Reject" at bounding box center [1004, 609] width 81 height 33
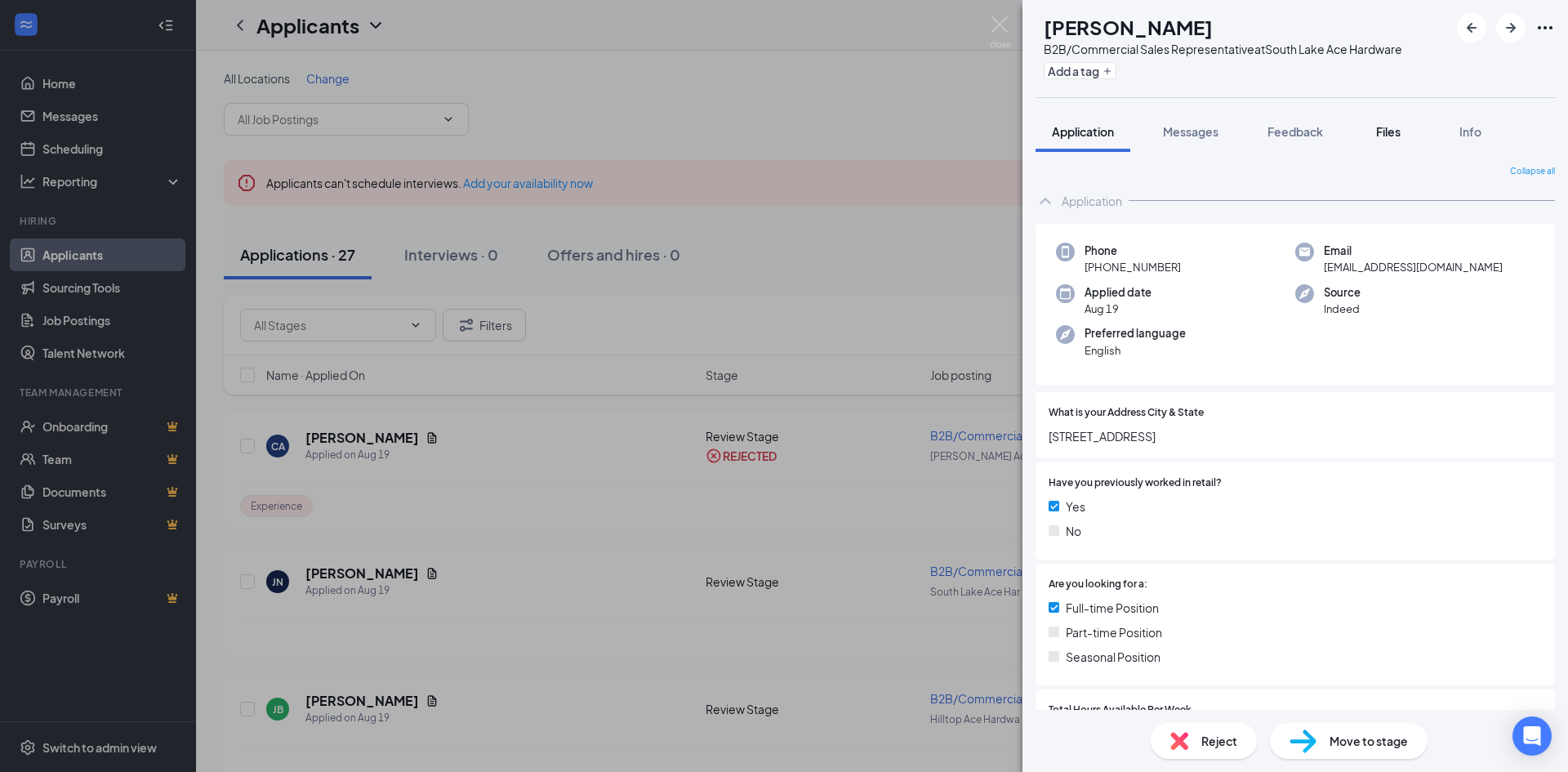
click at [1394, 128] on span "Files" at bounding box center [1388, 132] width 25 height 15
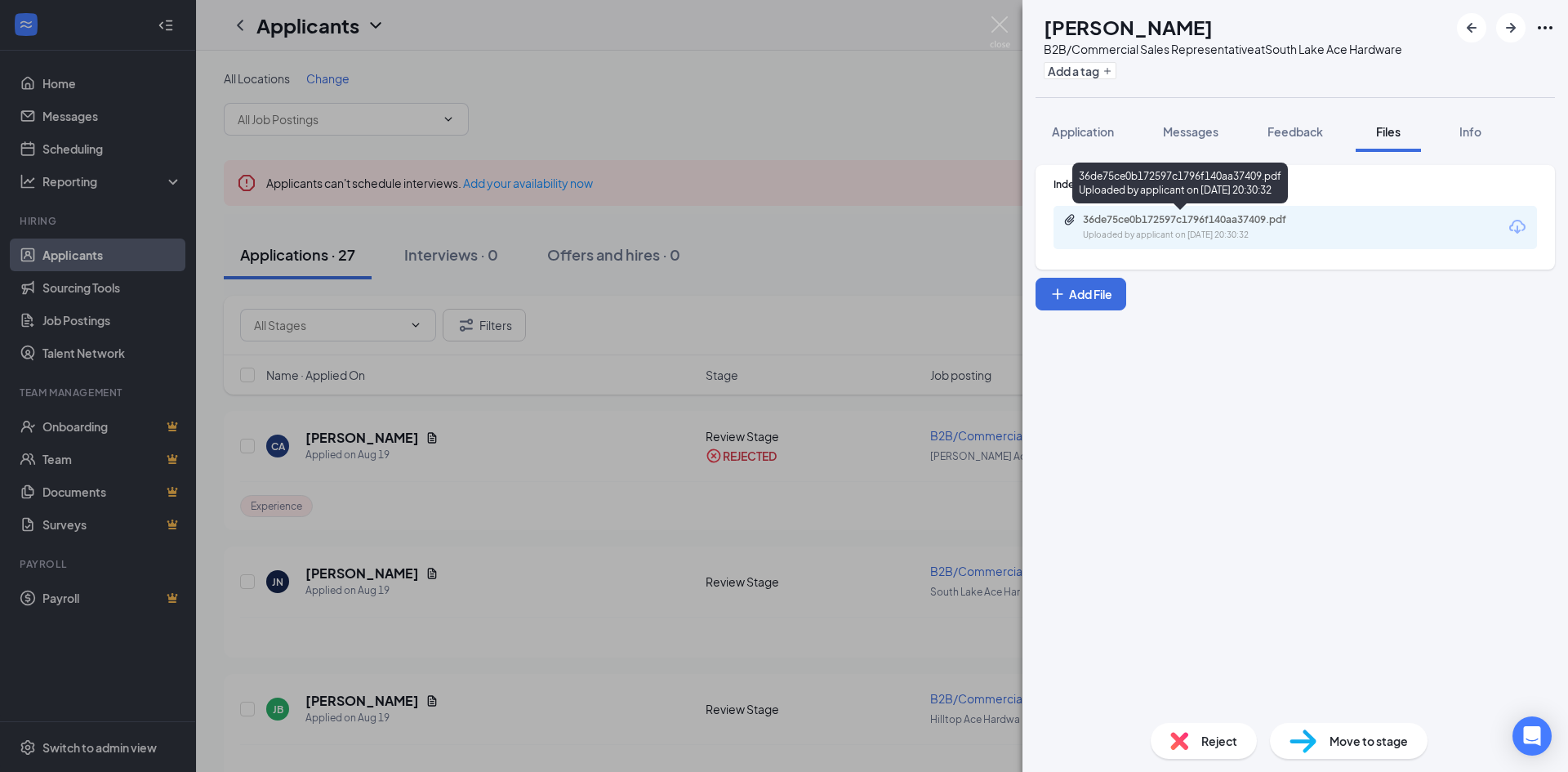
click at [1212, 218] on div "36de75ce0b172597c1796f140aa37409.pdf" at bounding box center [1197, 219] width 229 height 13
click at [1183, 744] on img at bounding box center [1179, 741] width 18 height 18
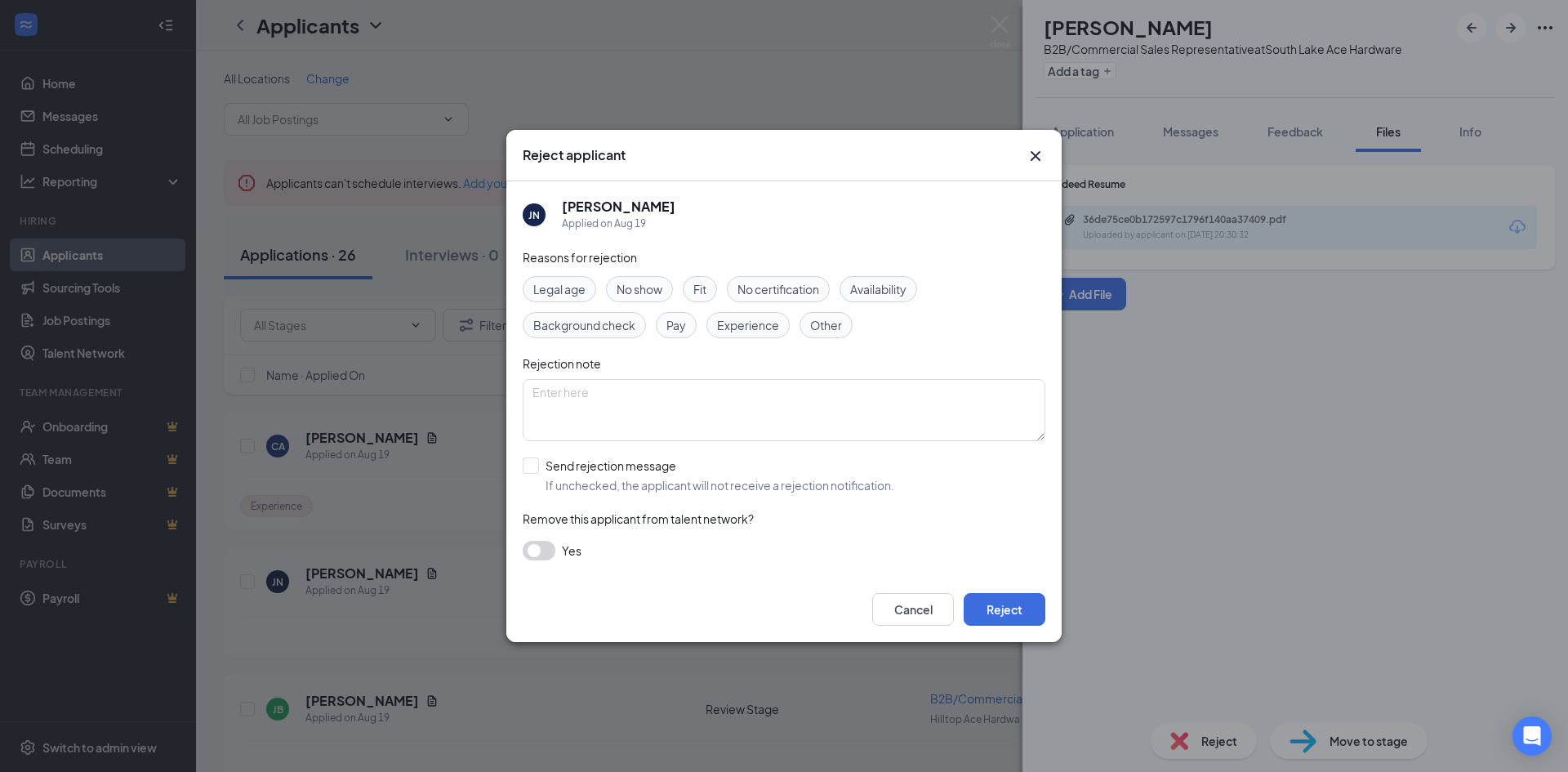
click at [705, 290] on span "Fit" at bounding box center [700, 289] width 13 height 18
click at [994, 617] on button "Reject" at bounding box center [1004, 609] width 81 height 33
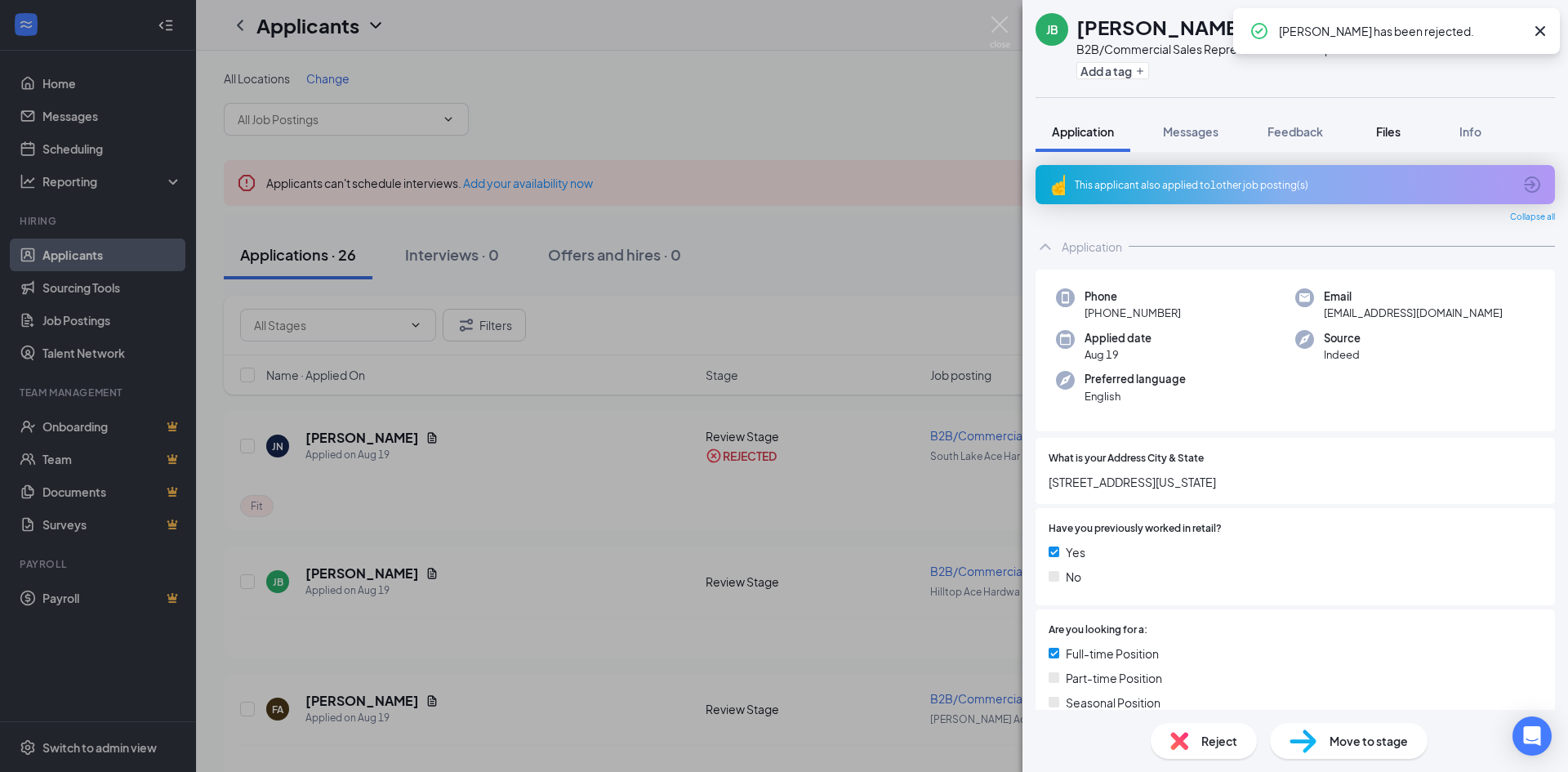
click at [1385, 130] on span "Files" at bounding box center [1388, 132] width 25 height 15
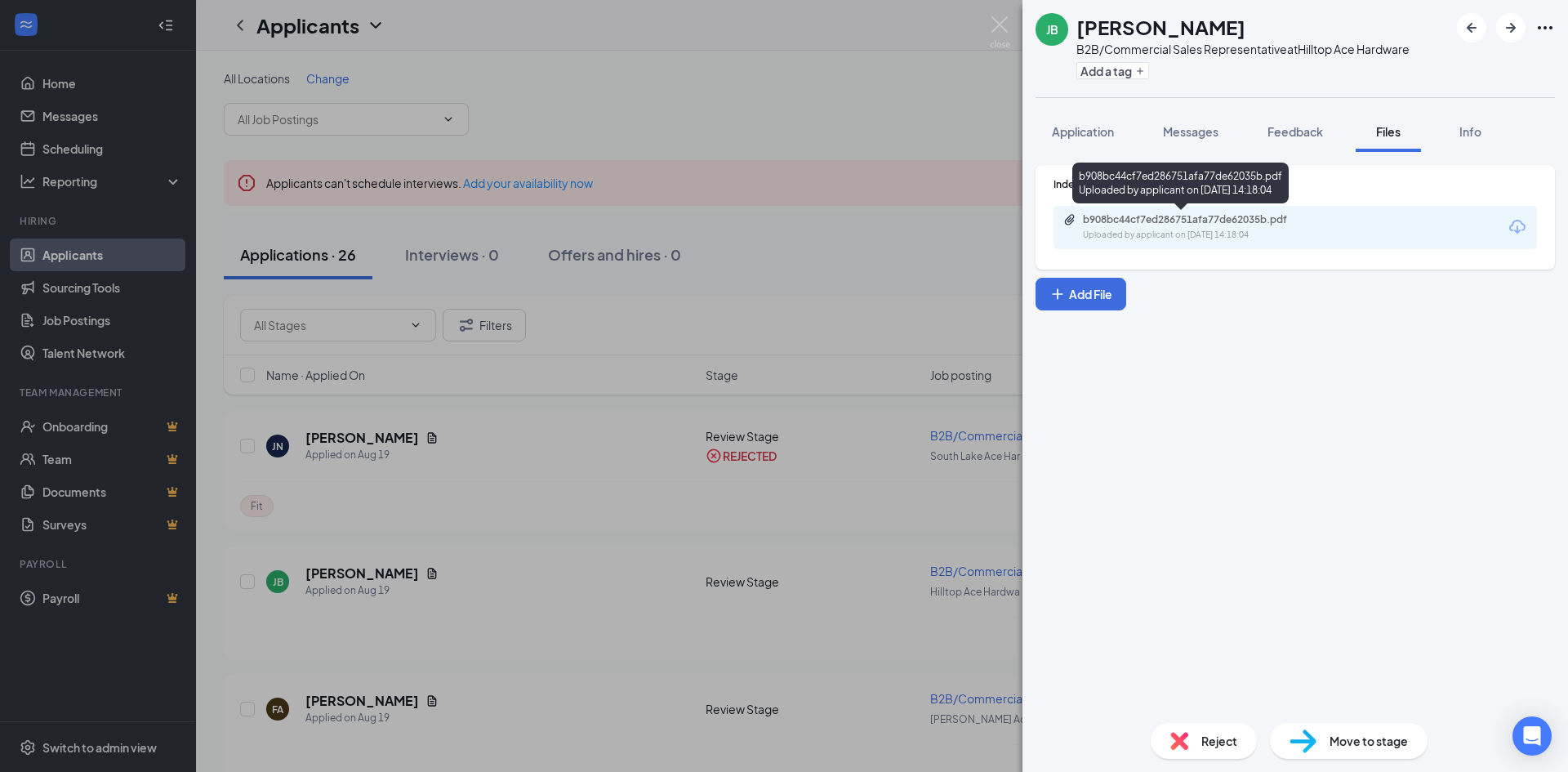
click at [1171, 219] on div "b908bc44cf7ed286751afa77de62035b.pdf" at bounding box center [1197, 219] width 229 height 13
click at [1207, 746] on span "Reject" at bounding box center [1219, 741] width 36 height 18
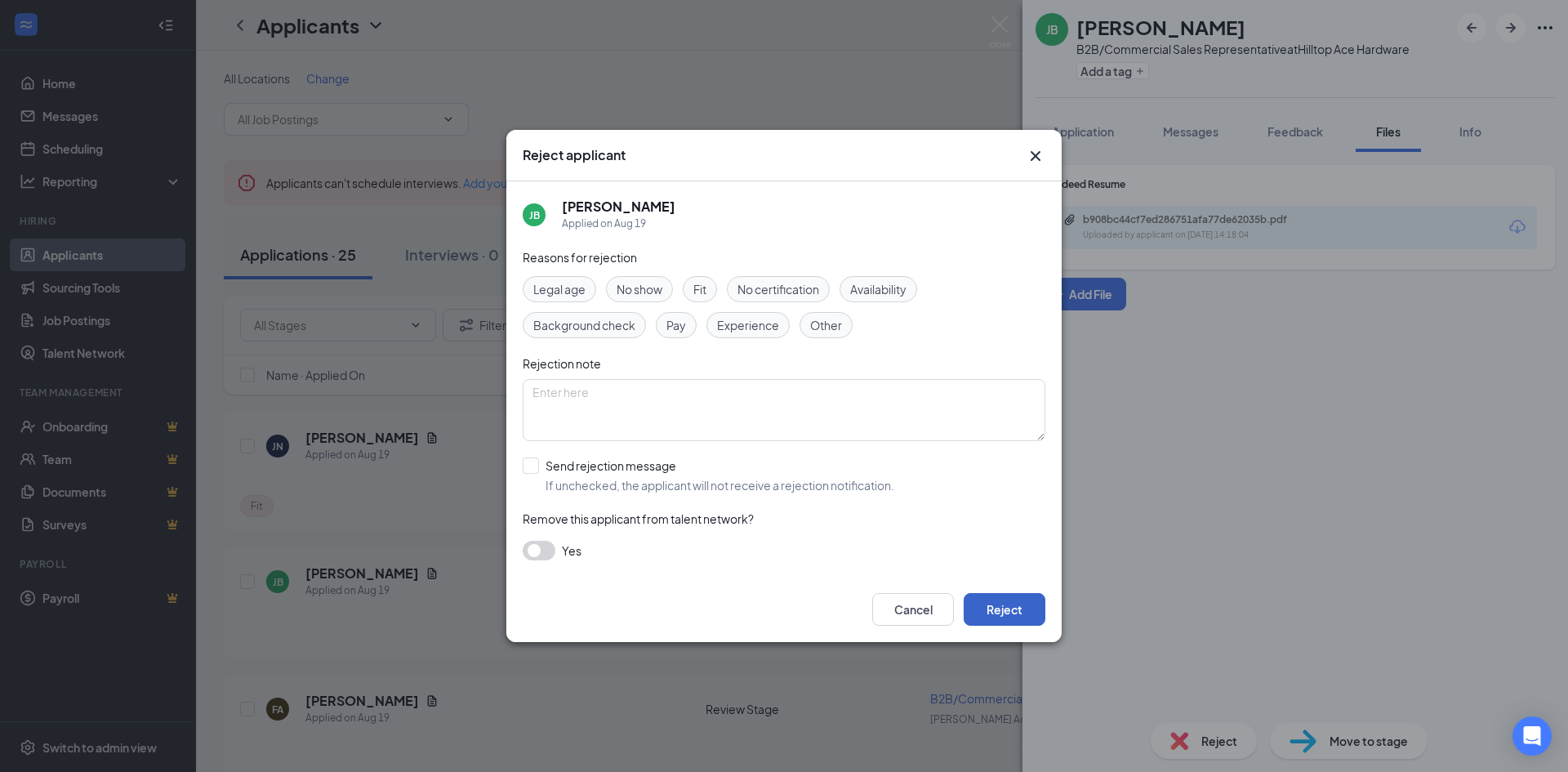
click at [984, 608] on button "Reject" at bounding box center [1004, 609] width 81 height 33
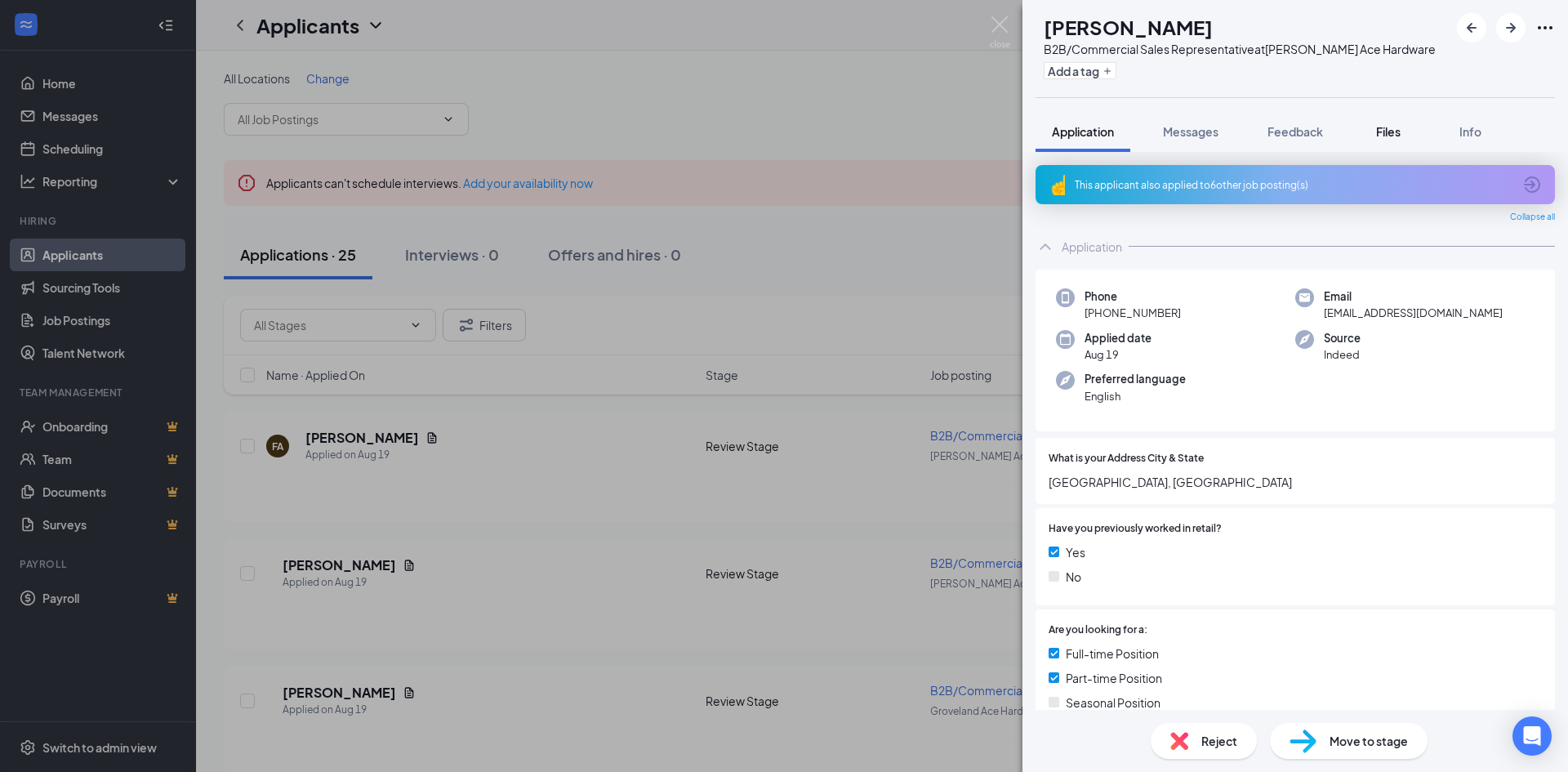
drag, startPoint x: 1386, startPoint y: 130, endPoint x: 1353, endPoint y: 170, distance: 51.9
click at [1386, 130] on span "Files" at bounding box center [1388, 132] width 25 height 15
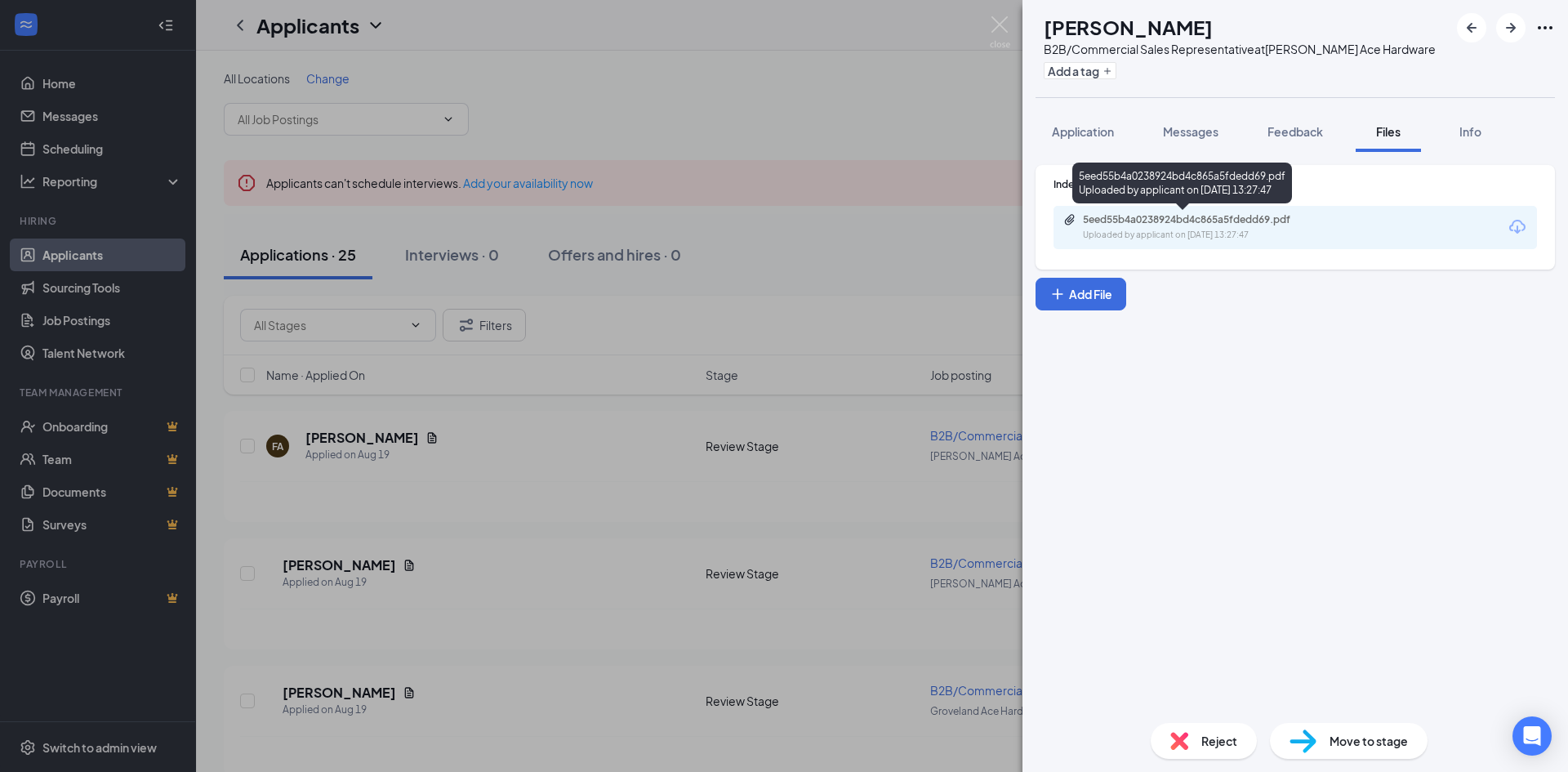
click at [1176, 220] on div "5eed55b4a0238924bd4c865a5fdedd69.pdf" at bounding box center [1197, 219] width 229 height 13
